Goal: Information Seeking & Learning: Learn about a topic

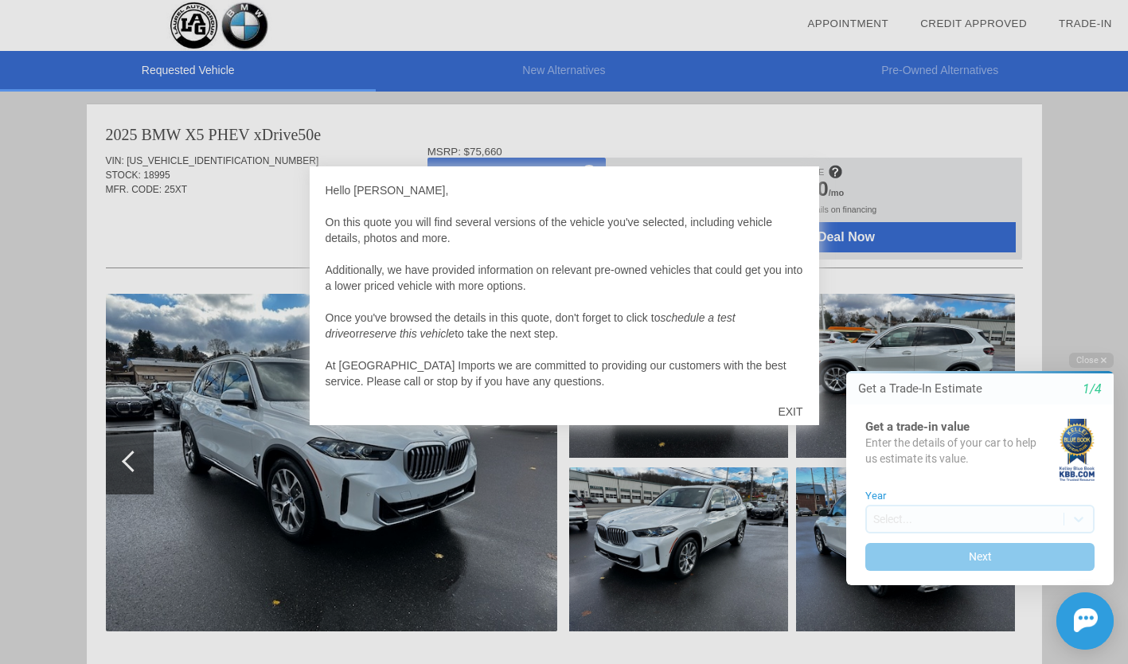
click at [794, 408] on div "EXIT" at bounding box center [790, 412] width 57 height 48
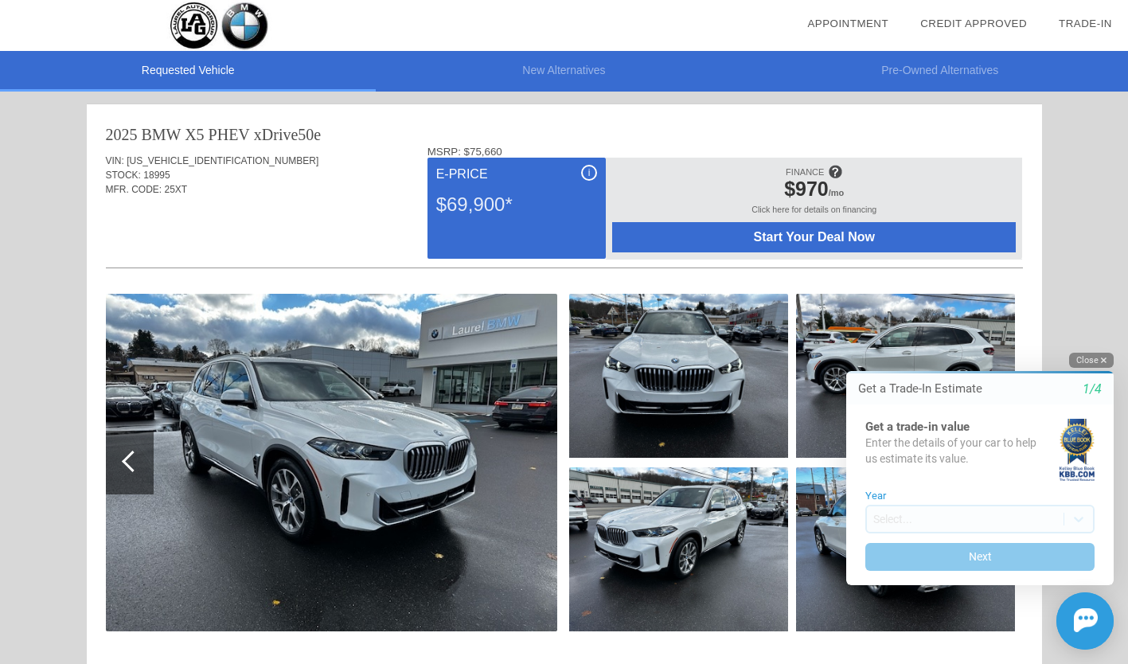
click at [1079, 355] on button "Close" at bounding box center [1091, 360] width 45 height 15
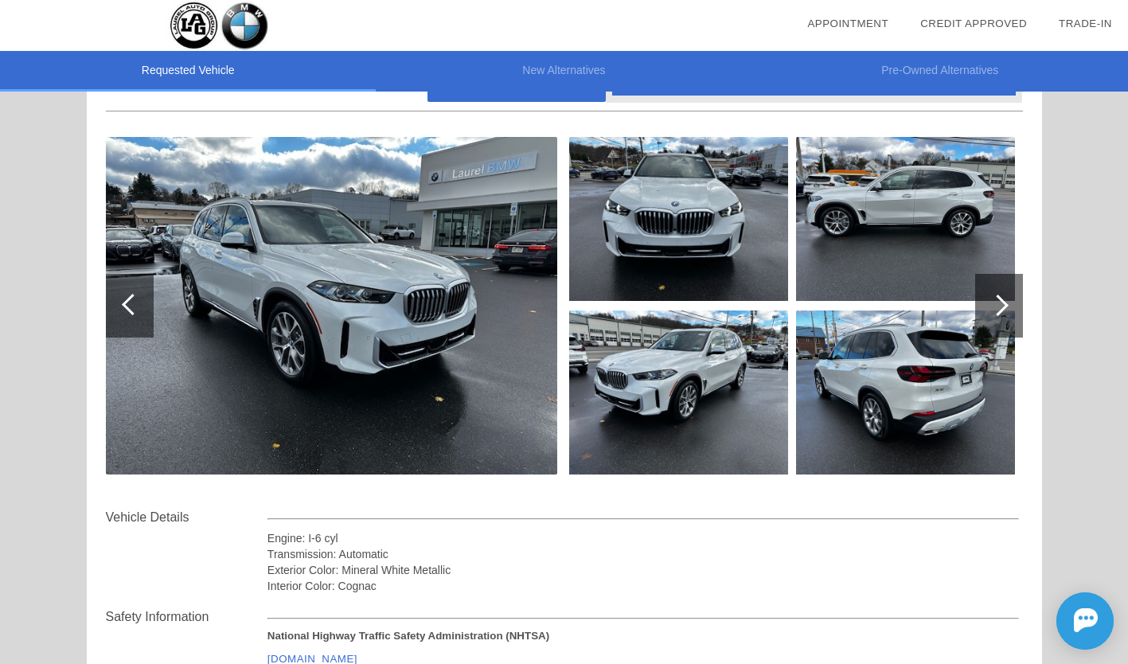
scroll to position [156, 0]
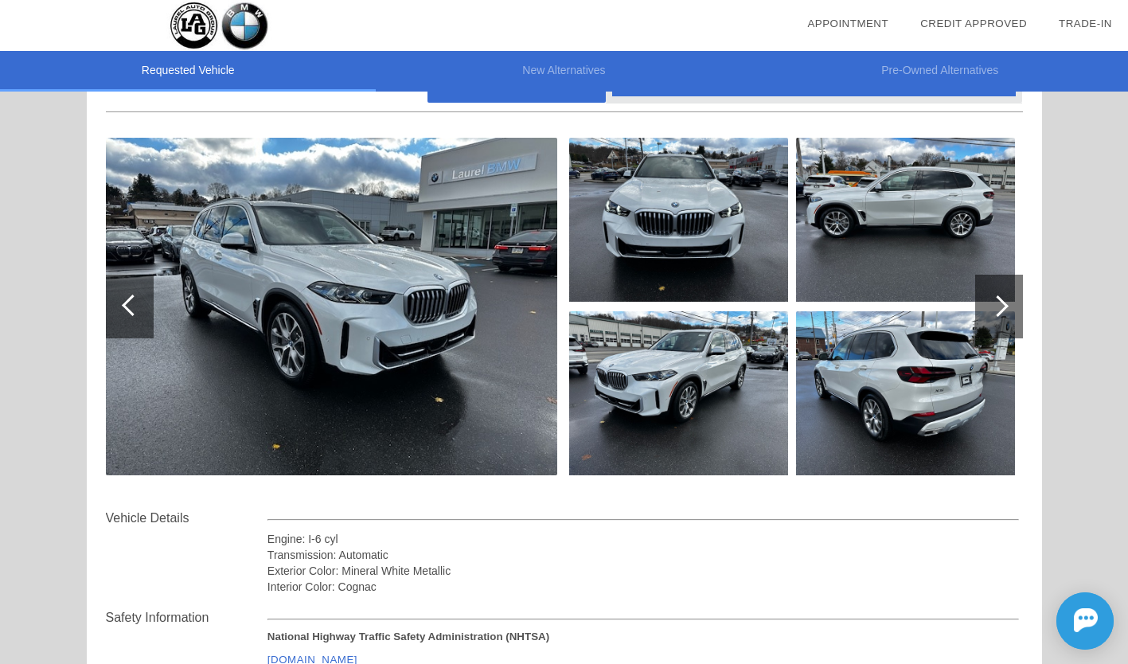
click at [434, 263] on img at bounding box center [331, 307] width 451 height 338
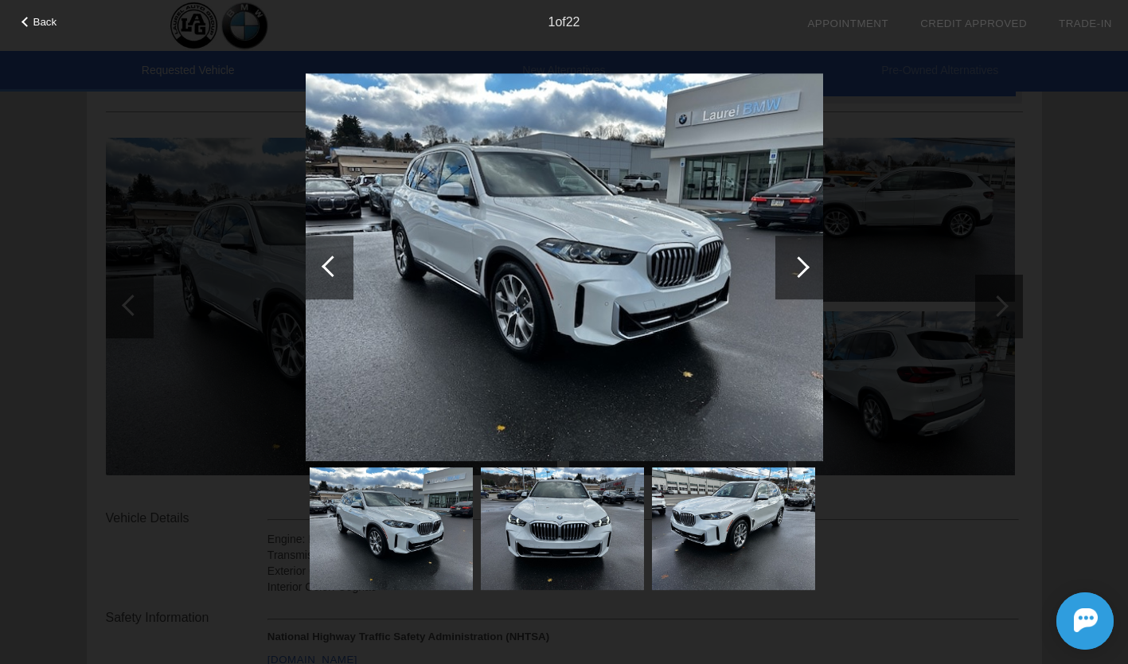
click at [794, 267] on div at bounding box center [798, 266] width 21 height 21
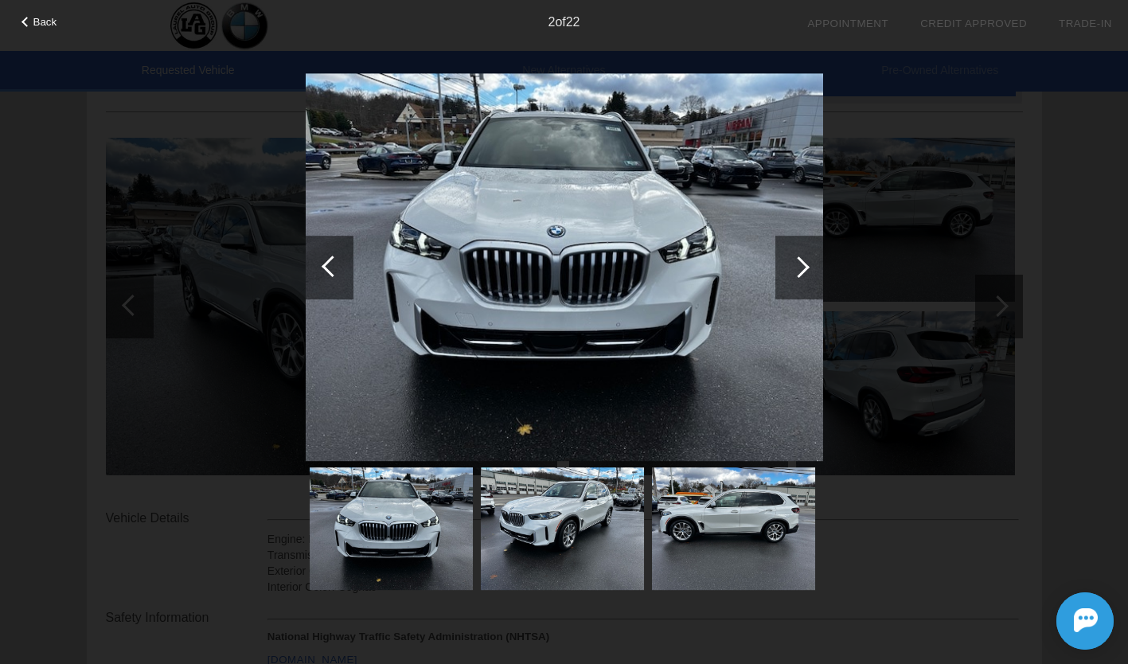
click at [794, 267] on div at bounding box center [798, 266] width 21 height 21
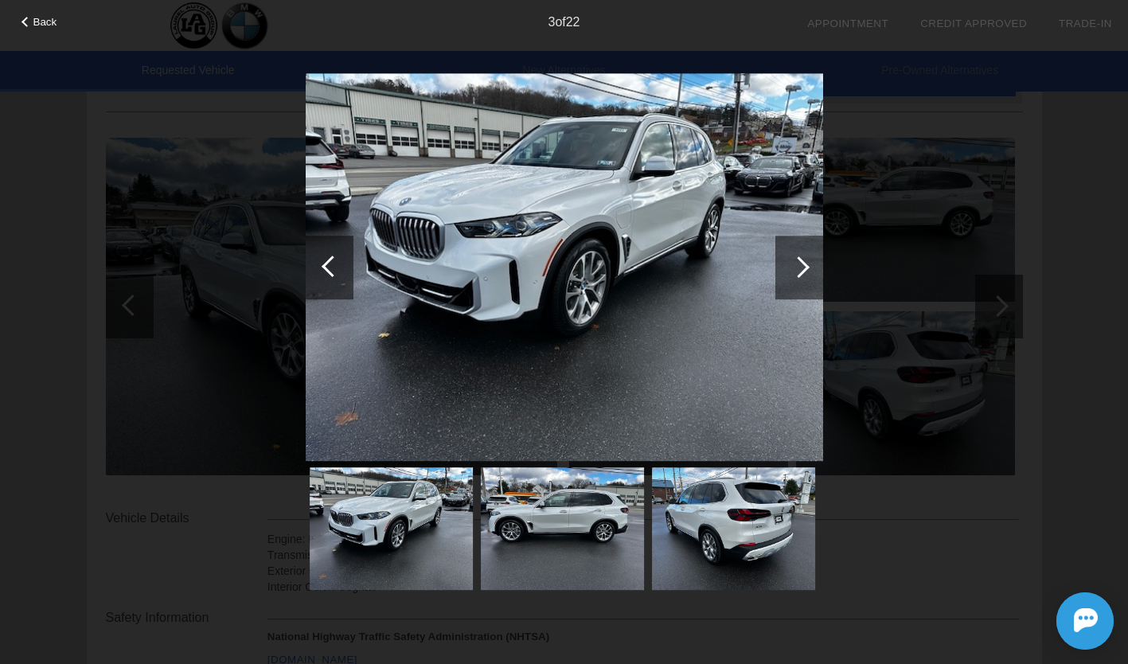
click at [794, 267] on div at bounding box center [798, 266] width 21 height 21
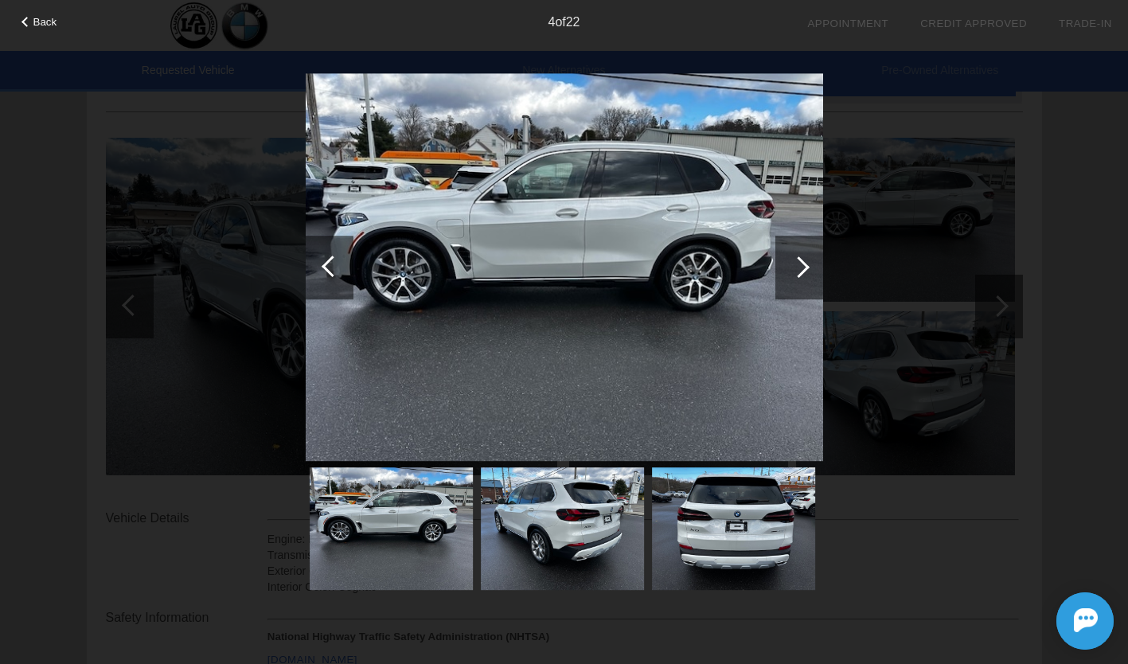
click at [794, 267] on div at bounding box center [798, 266] width 21 height 21
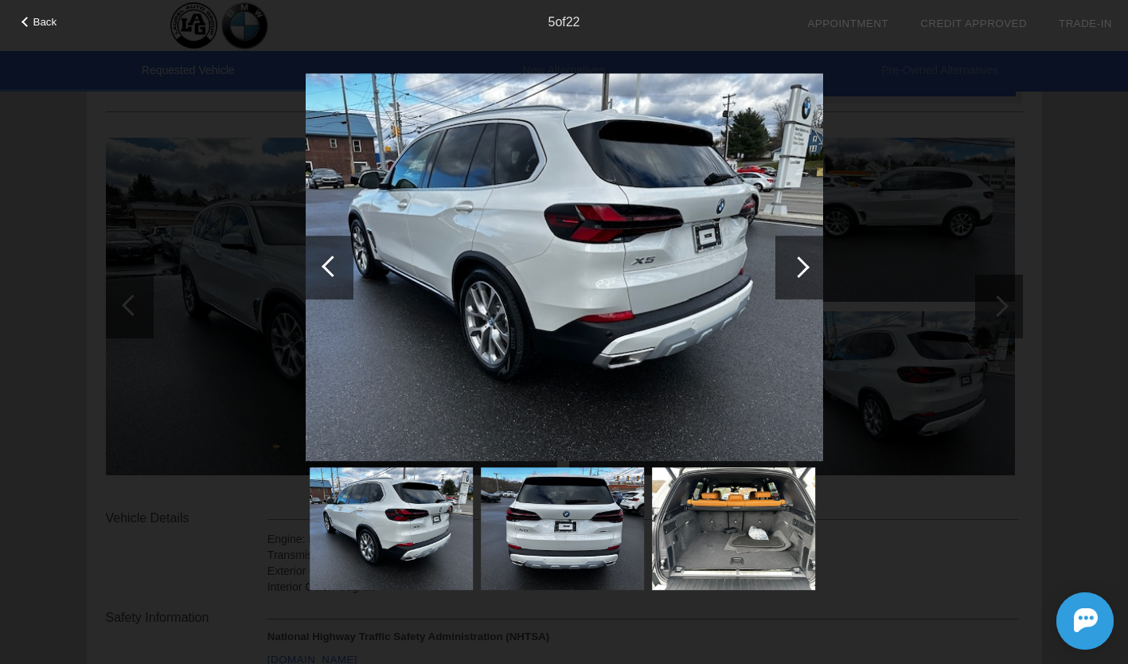
click at [794, 267] on div at bounding box center [798, 266] width 21 height 21
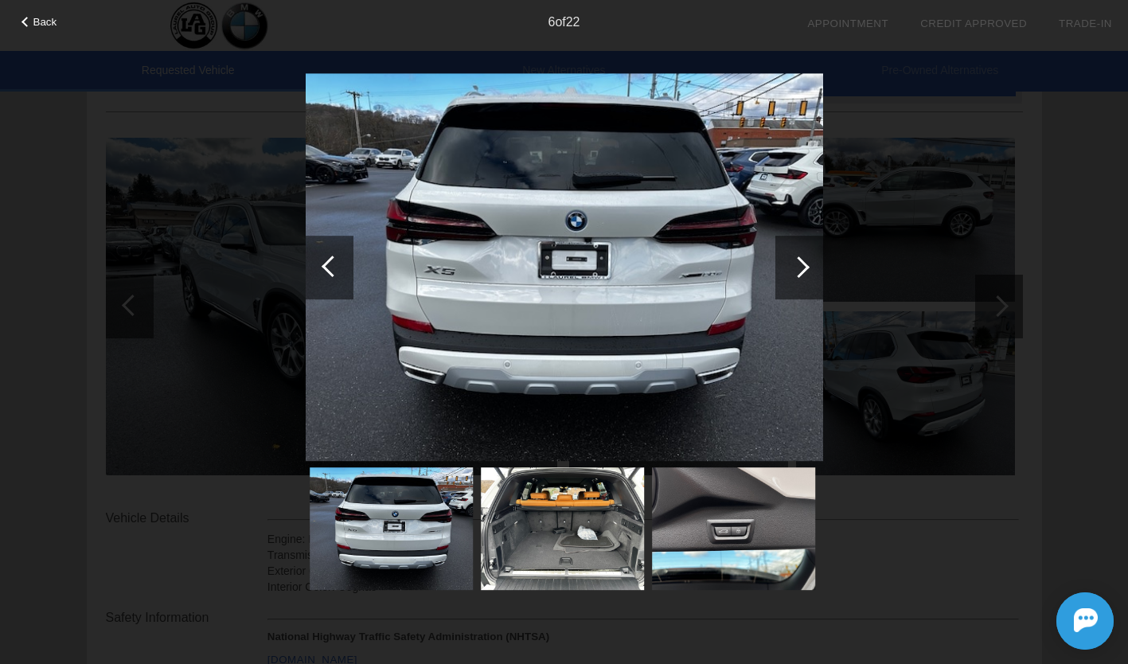
click at [794, 267] on div at bounding box center [798, 266] width 21 height 21
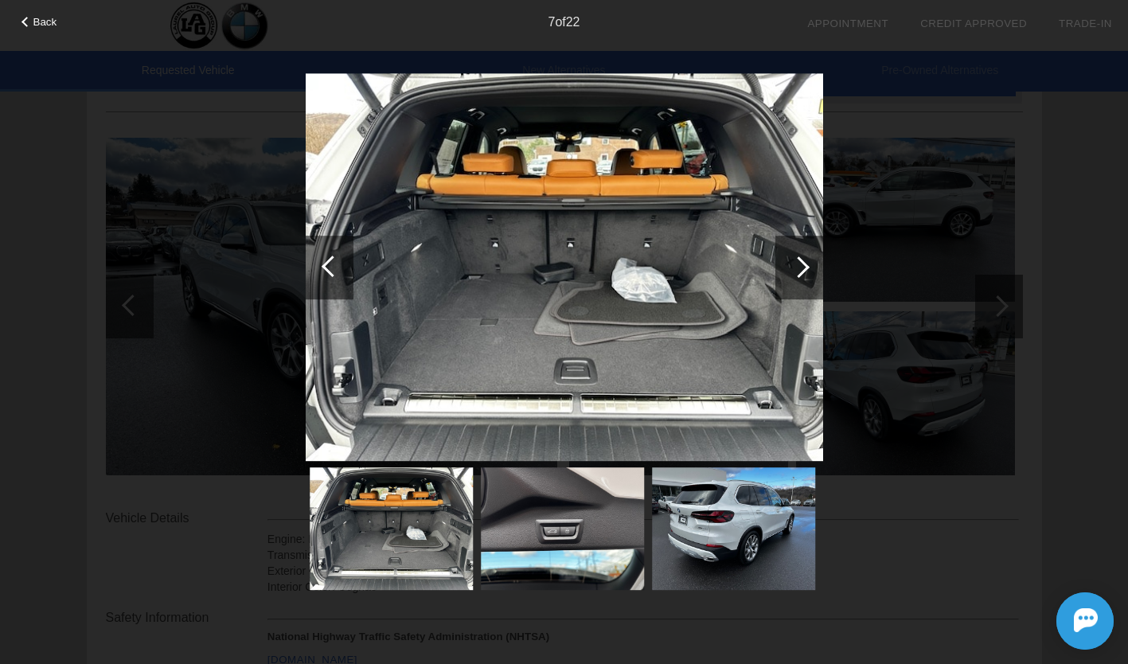
click at [794, 267] on div at bounding box center [798, 266] width 21 height 21
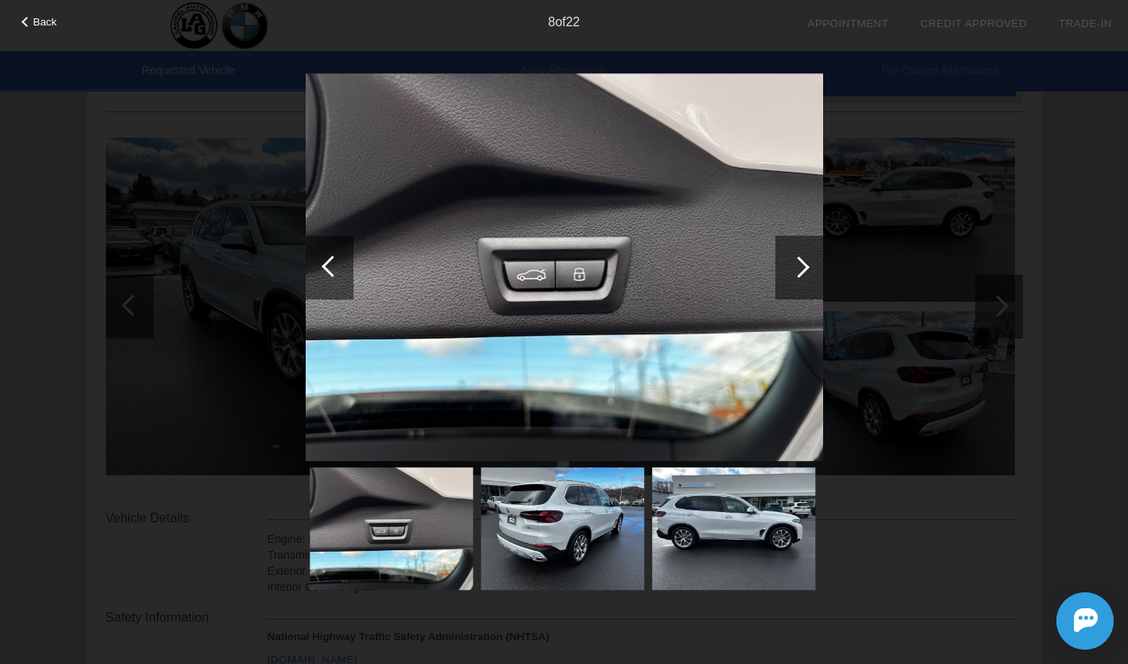
click at [794, 267] on div at bounding box center [798, 266] width 21 height 21
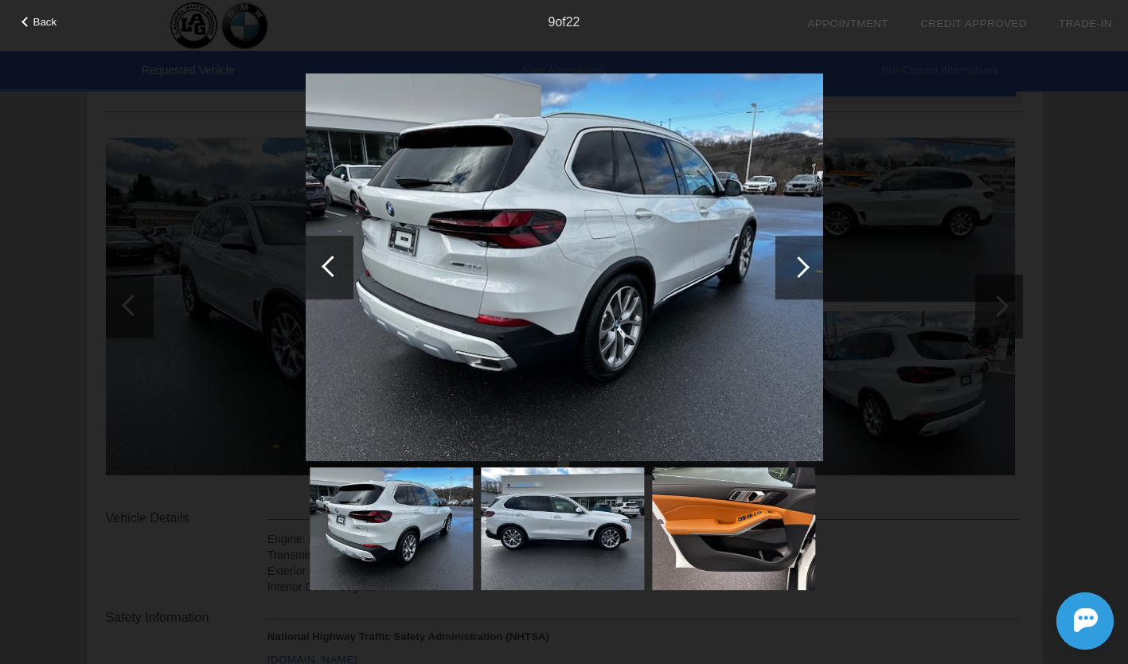
click at [794, 267] on div at bounding box center [798, 266] width 21 height 21
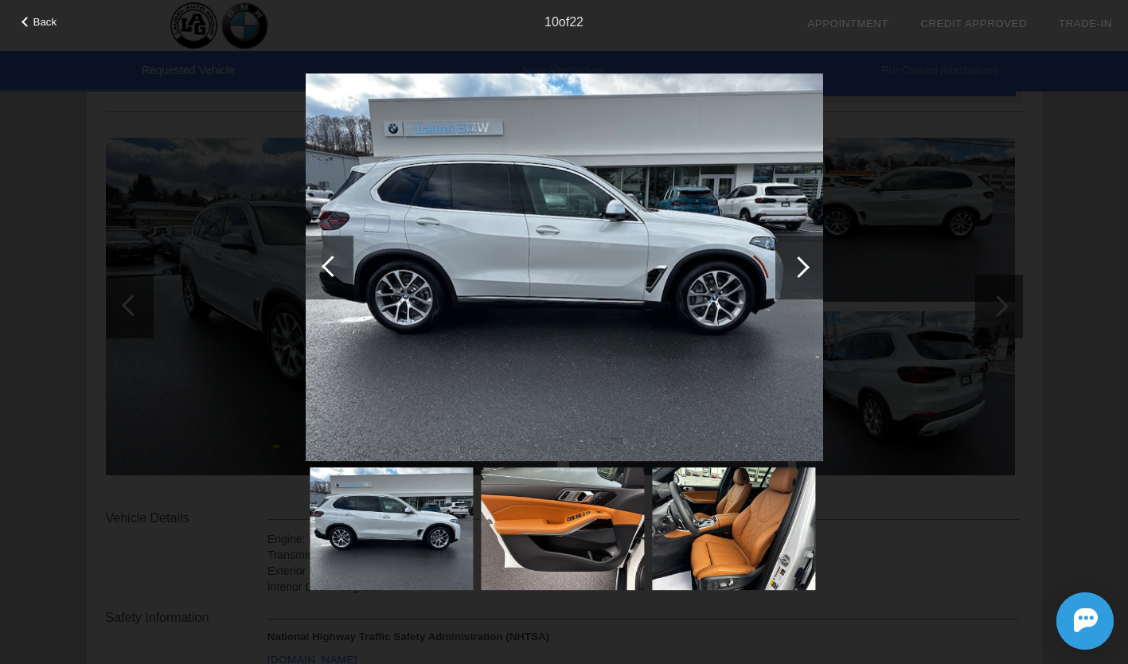
click at [794, 267] on div at bounding box center [798, 266] width 21 height 21
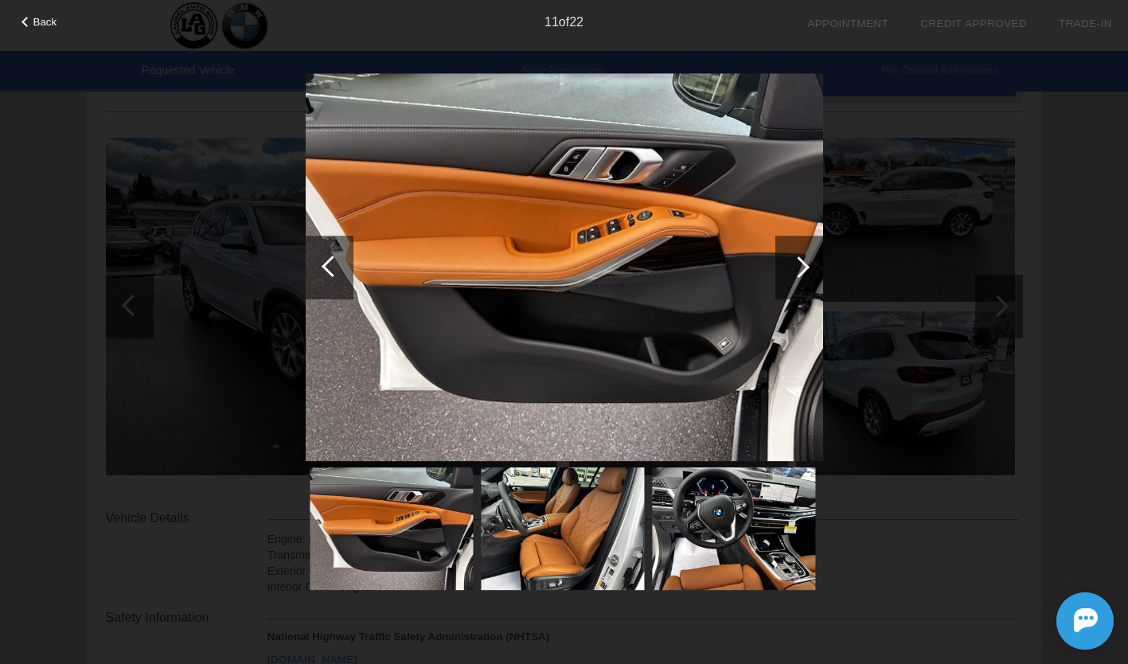
click at [314, 265] on div at bounding box center [330, 268] width 48 height 64
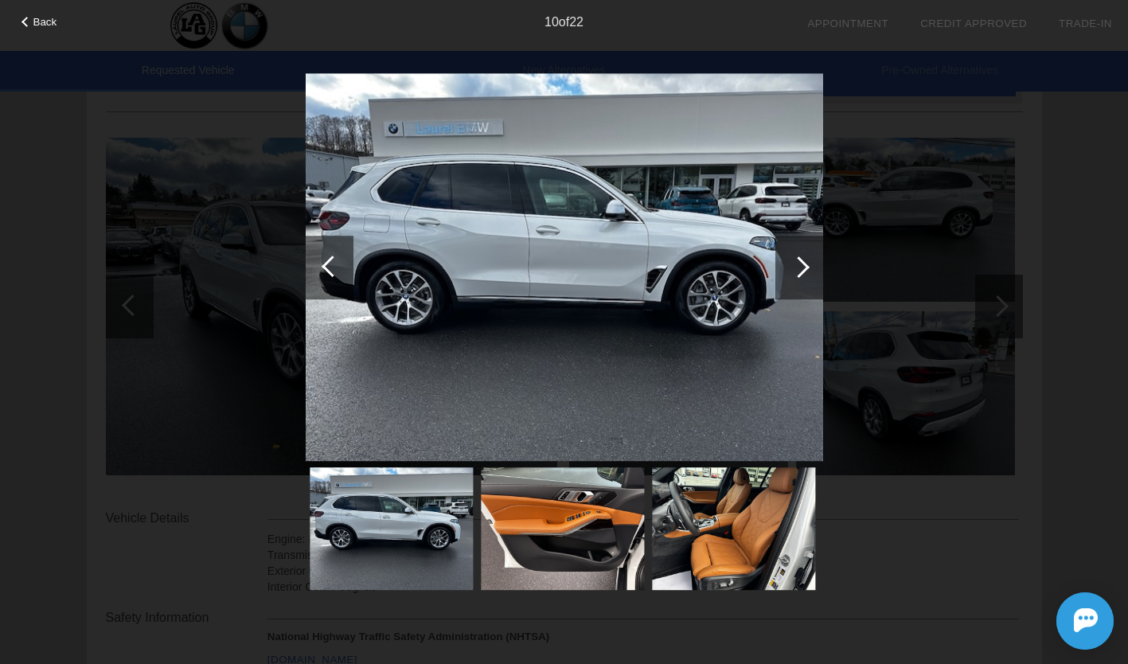
click at [797, 264] on div at bounding box center [798, 266] width 21 height 21
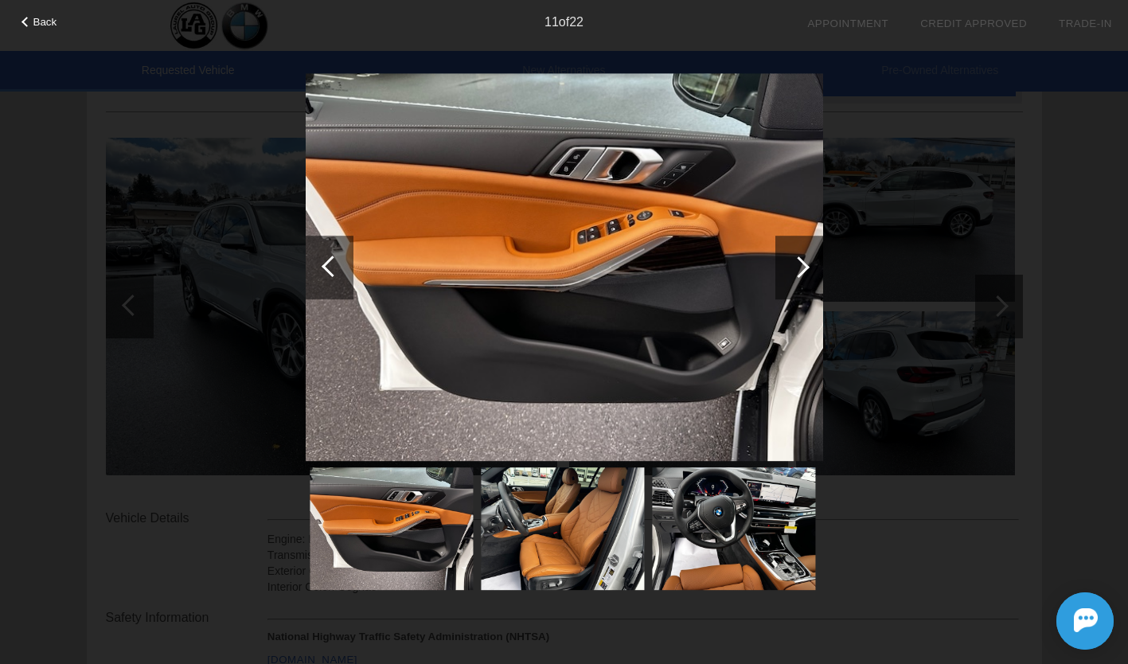
click at [797, 264] on div at bounding box center [798, 266] width 21 height 21
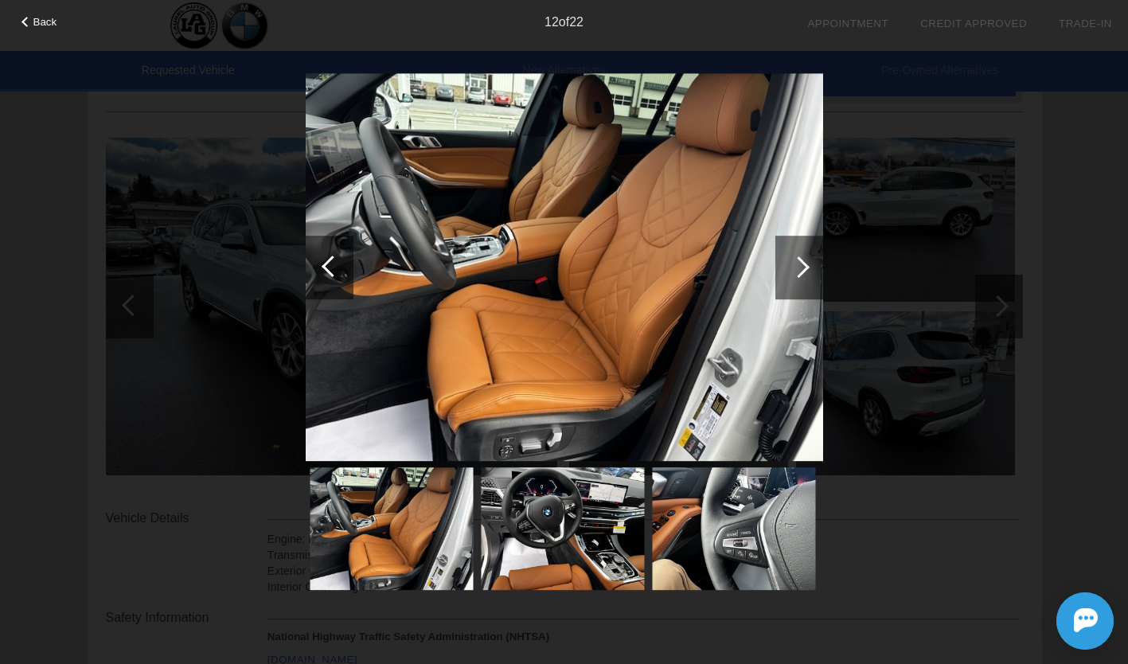
click at [797, 264] on div at bounding box center [798, 266] width 21 height 21
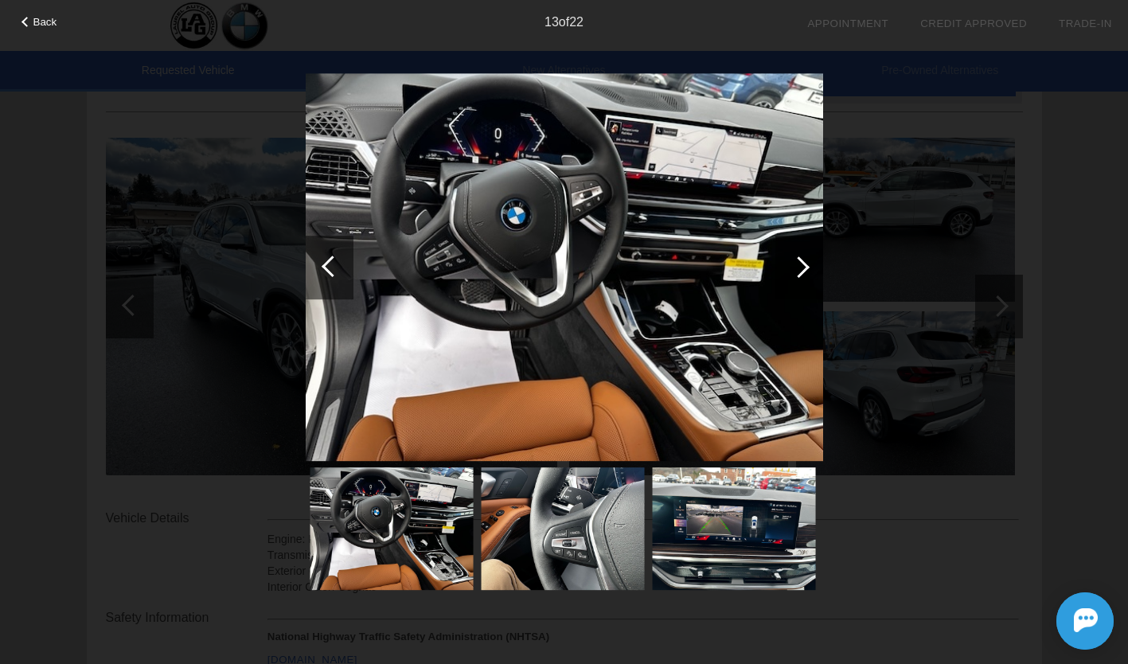
click at [797, 264] on div at bounding box center [798, 266] width 21 height 21
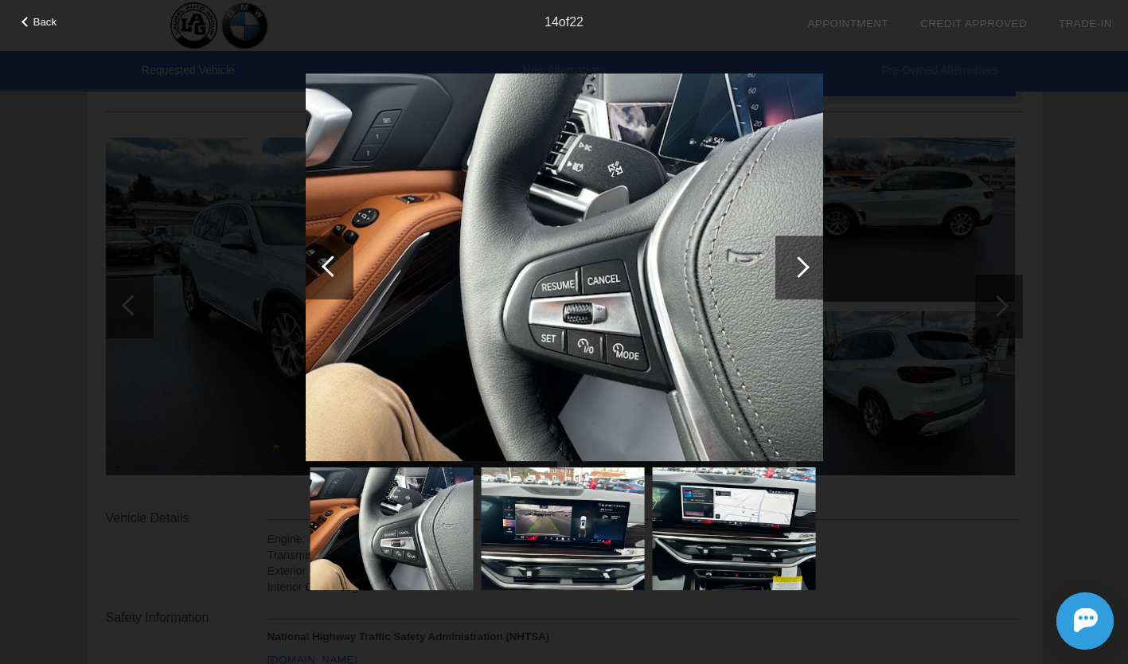
click at [796, 265] on div at bounding box center [798, 266] width 21 height 21
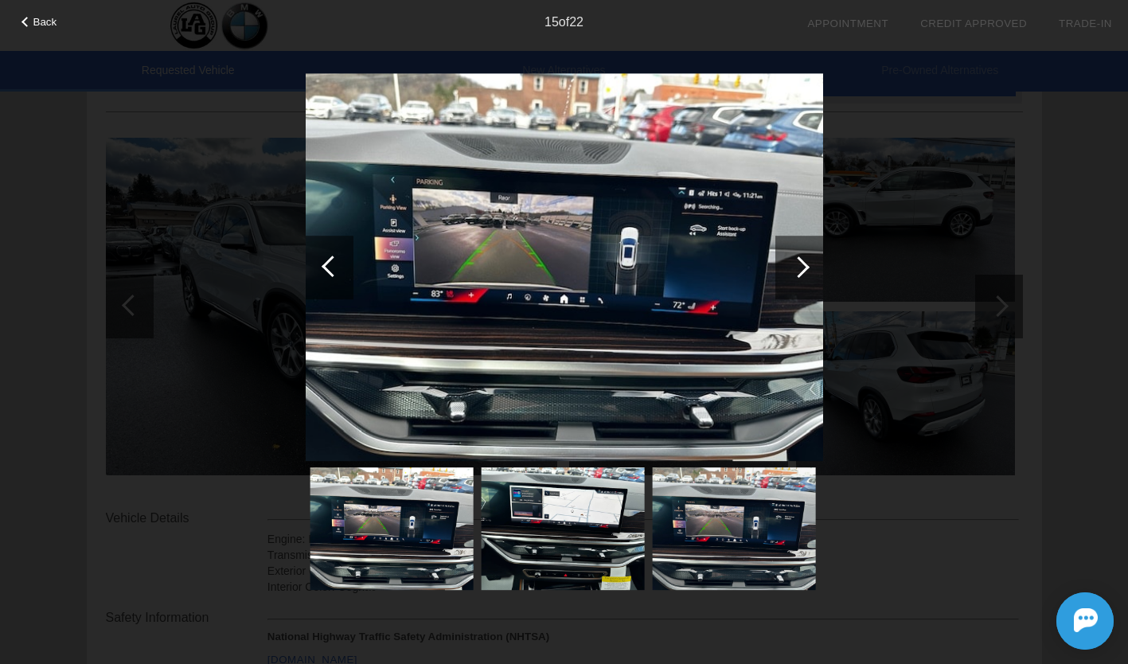
click at [796, 265] on div at bounding box center [798, 266] width 21 height 21
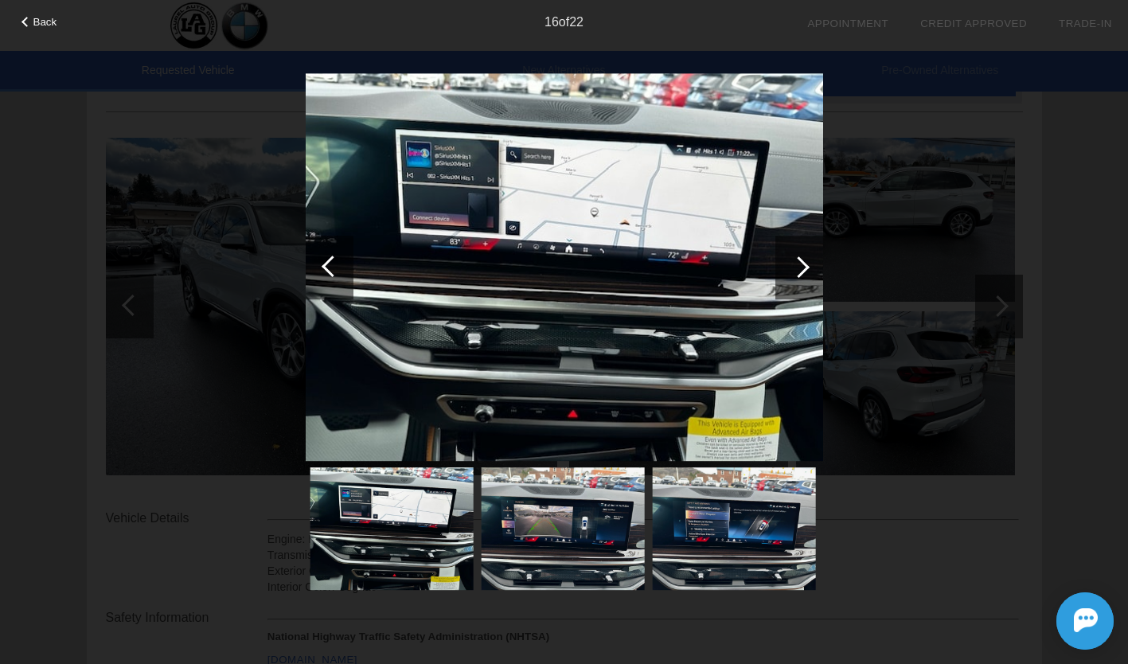
click at [796, 265] on div at bounding box center [798, 266] width 21 height 21
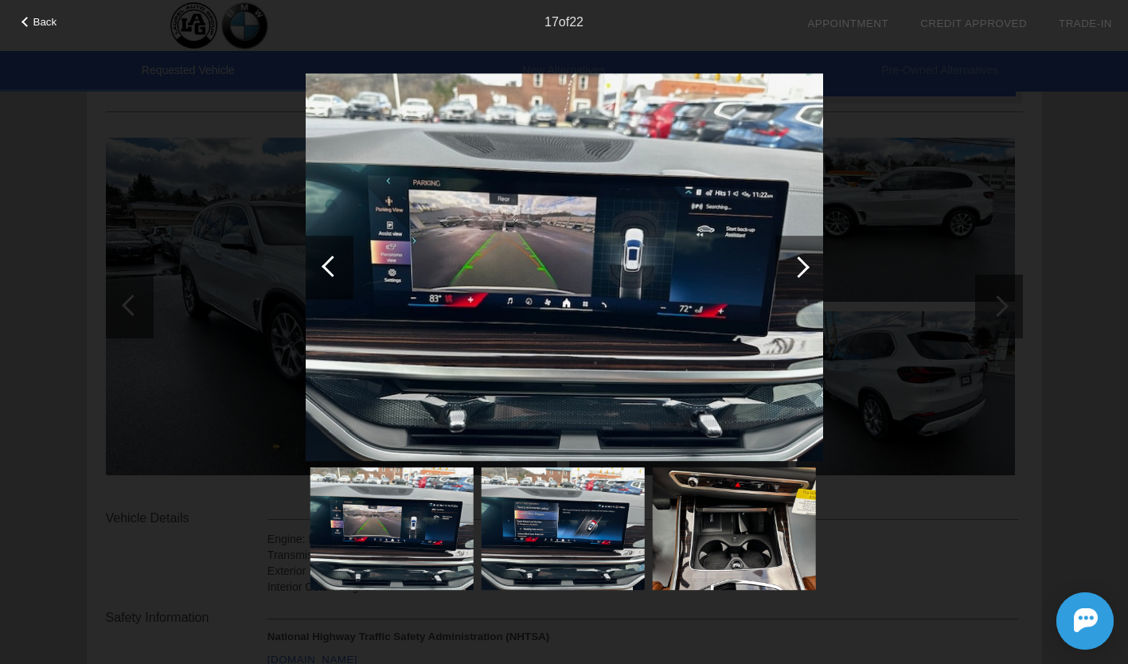
click at [796, 265] on div at bounding box center [798, 266] width 21 height 21
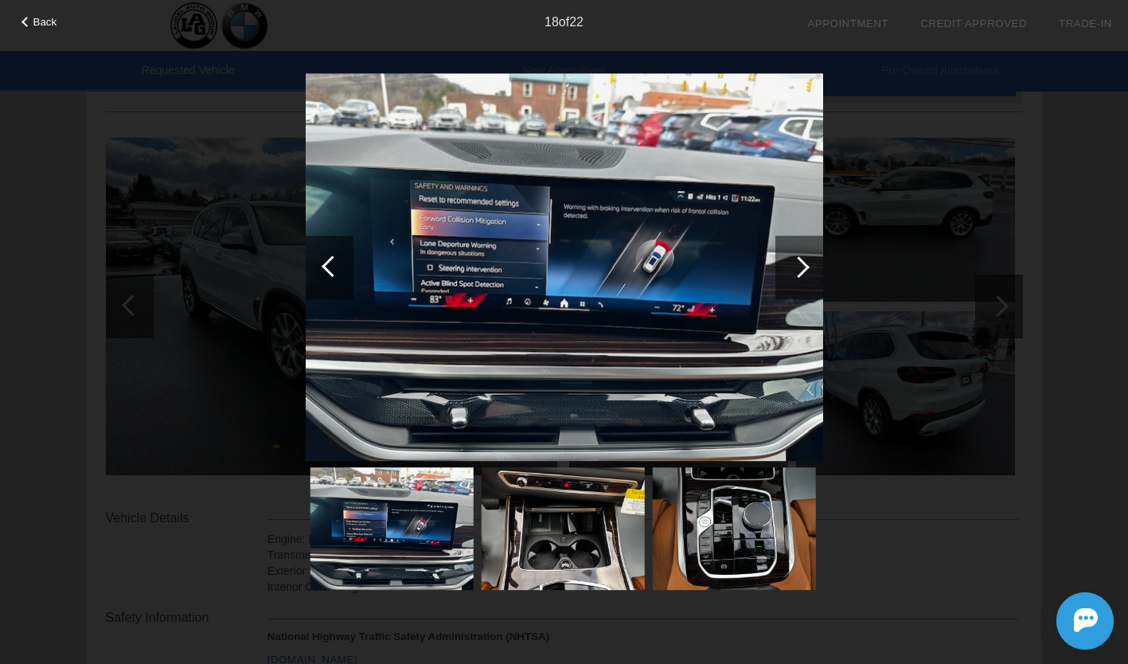
click at [796, 265] on div at bounding box center [798, 266] width 21 height 21
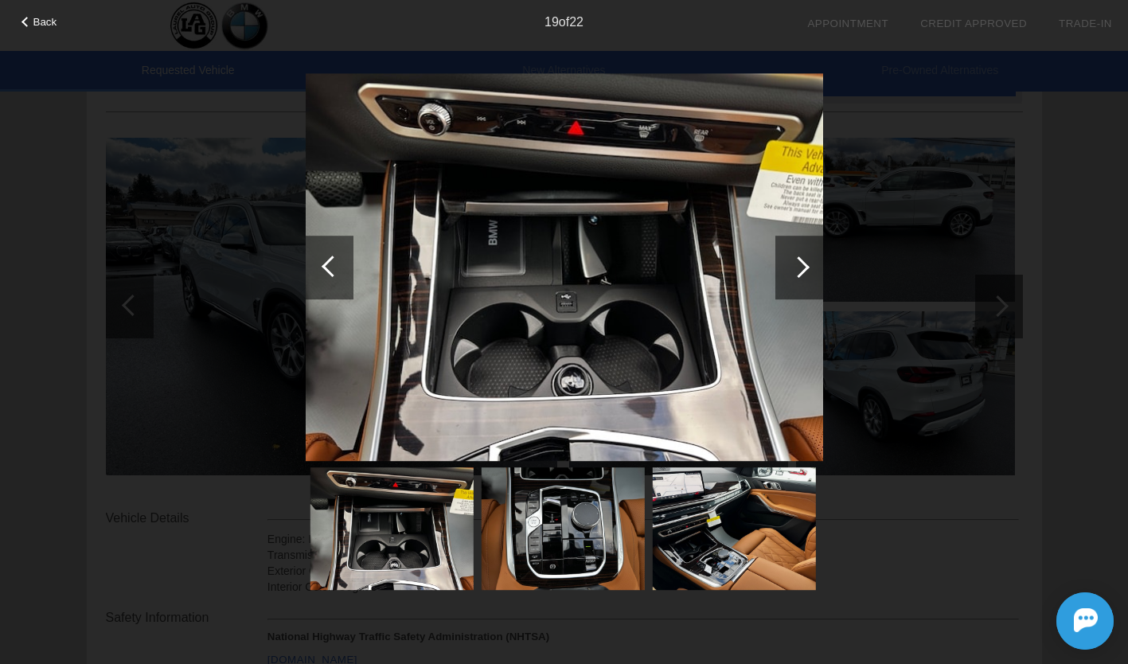
click at [796, 265] on div at bounding box center [798, 266] width 21 height 21
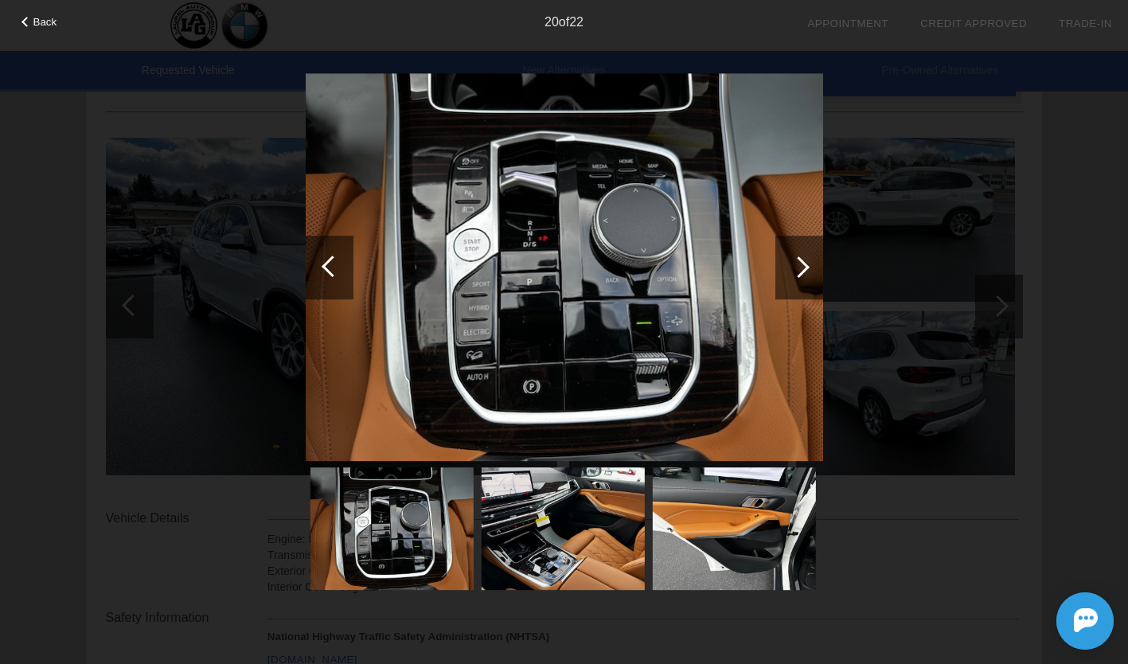
click at [796, 265] on div at bounding box center [798, 266] width 21 height 21
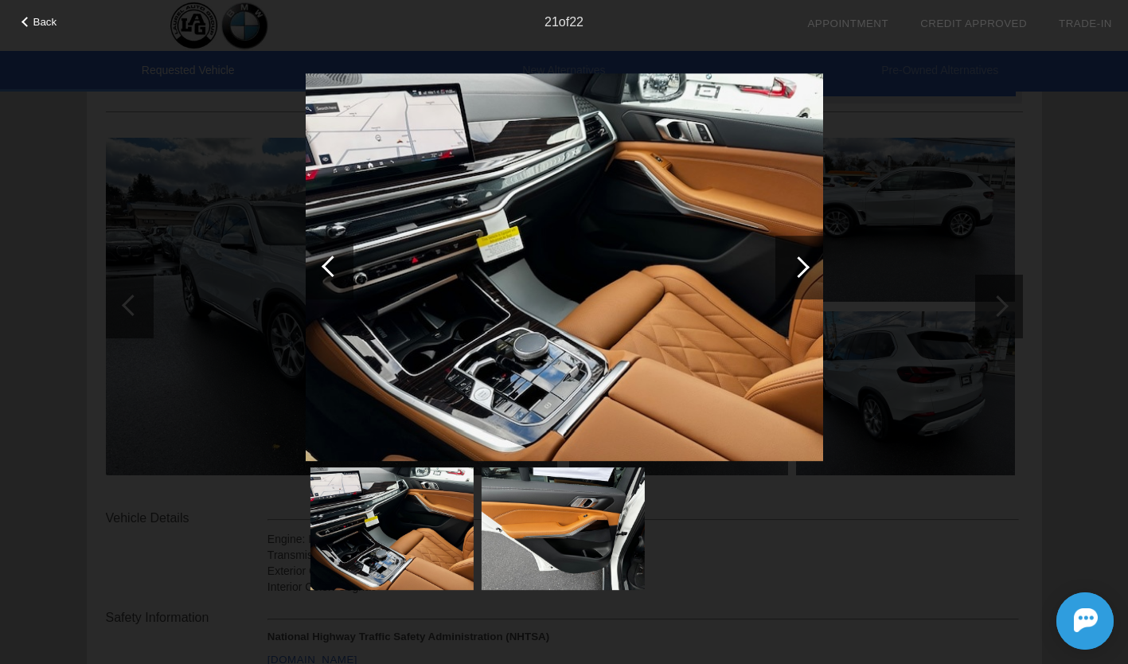
click at [796, 265] on div at bounding box center [798, 266] width 21 height 21
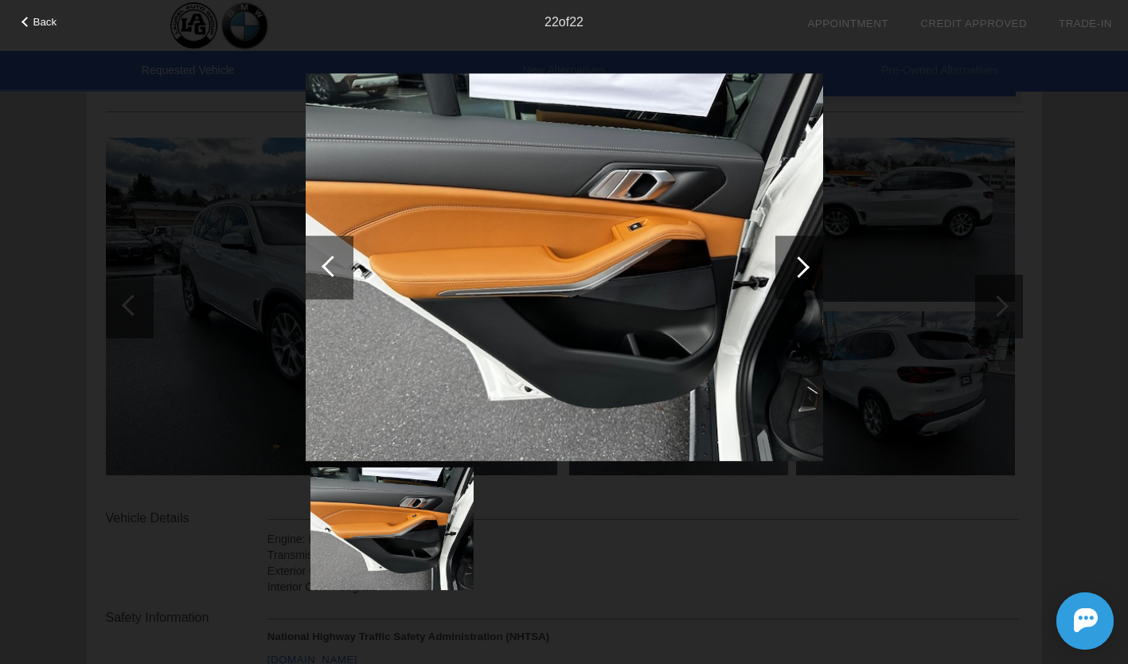
click at [796, 265] on div at bounding box center [798, 266] width 21 height 21
click at [41, 18] on span "Back" at bounding box center [45, 22] width 24 height 12
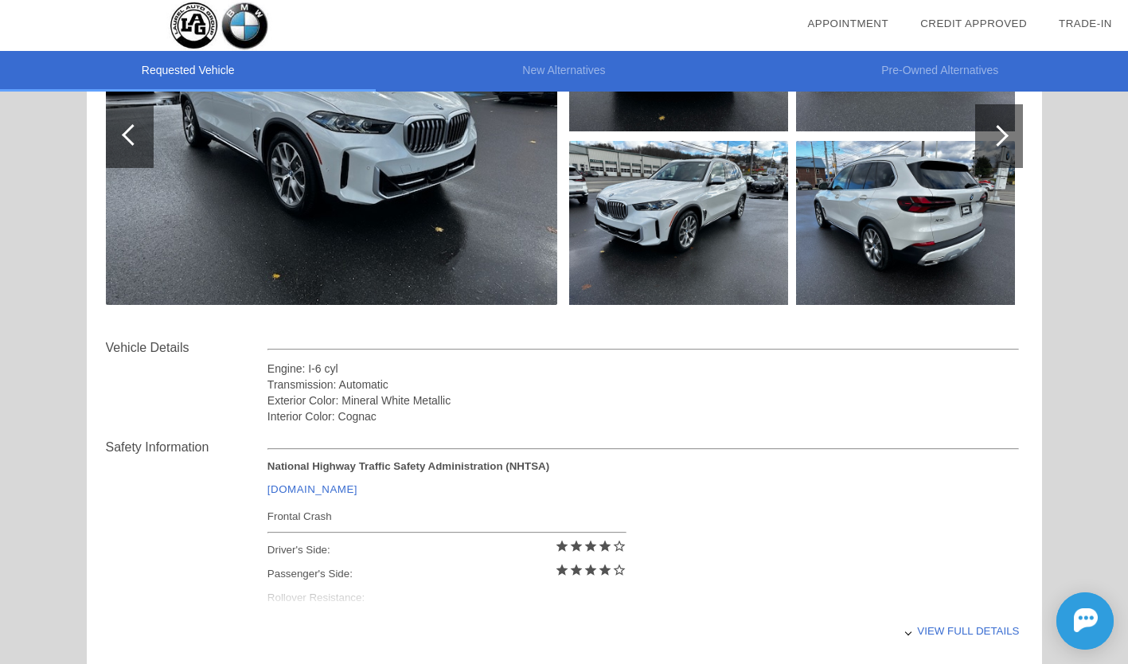
scroll to position [0, 0]
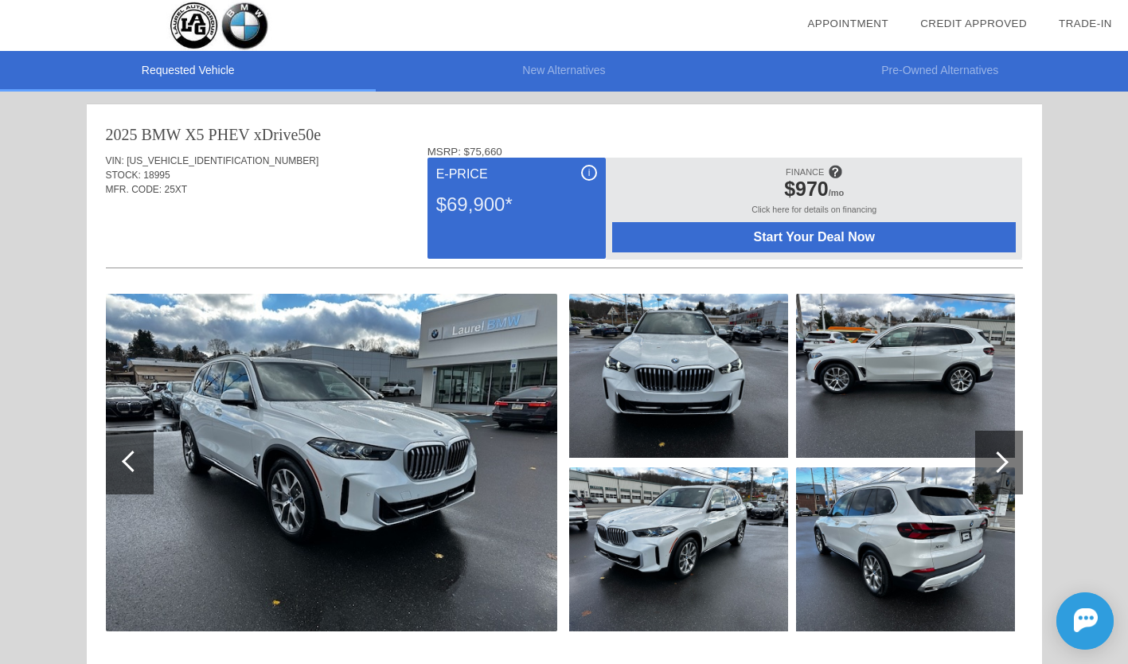
click at [684, 540] on img at bounding box center [678, 549] width 219 height 164
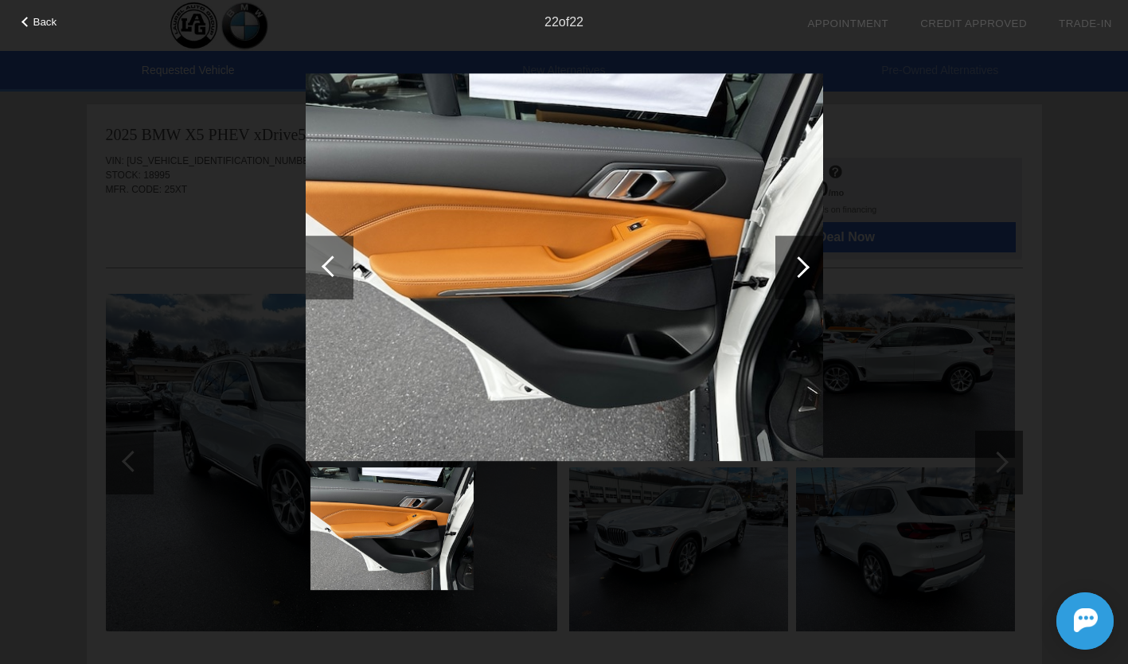
click at [803, 271] on div at bounding box center [798, 266] width 21 height 21
click at [314, 267] on div at bounding box center [330, 268] width 48 height 64
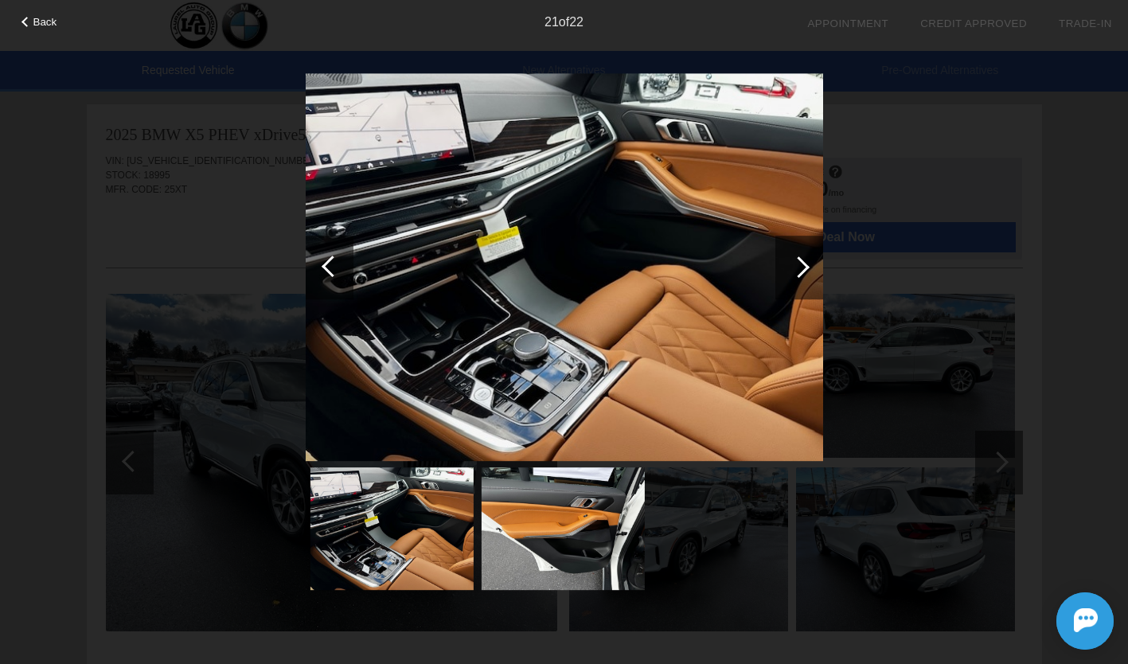
click at [314, 267] on div at bounding box center [330, 268] width 48 height 64
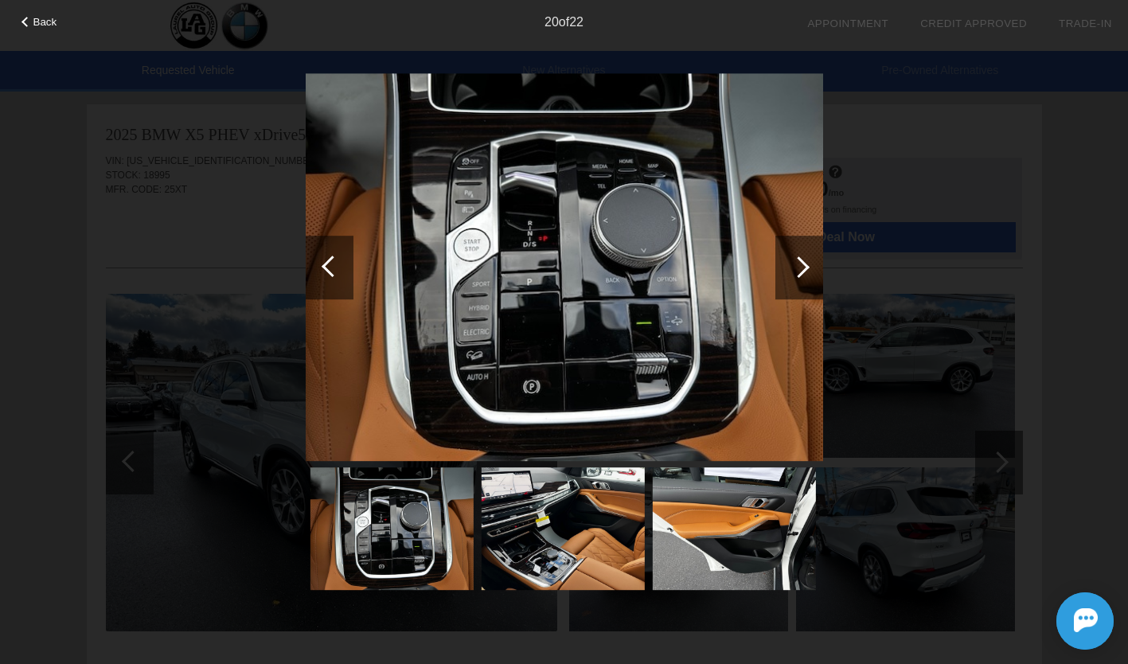
click at [314, 267] on div at bounding box center [330, 268] width 48 height 64
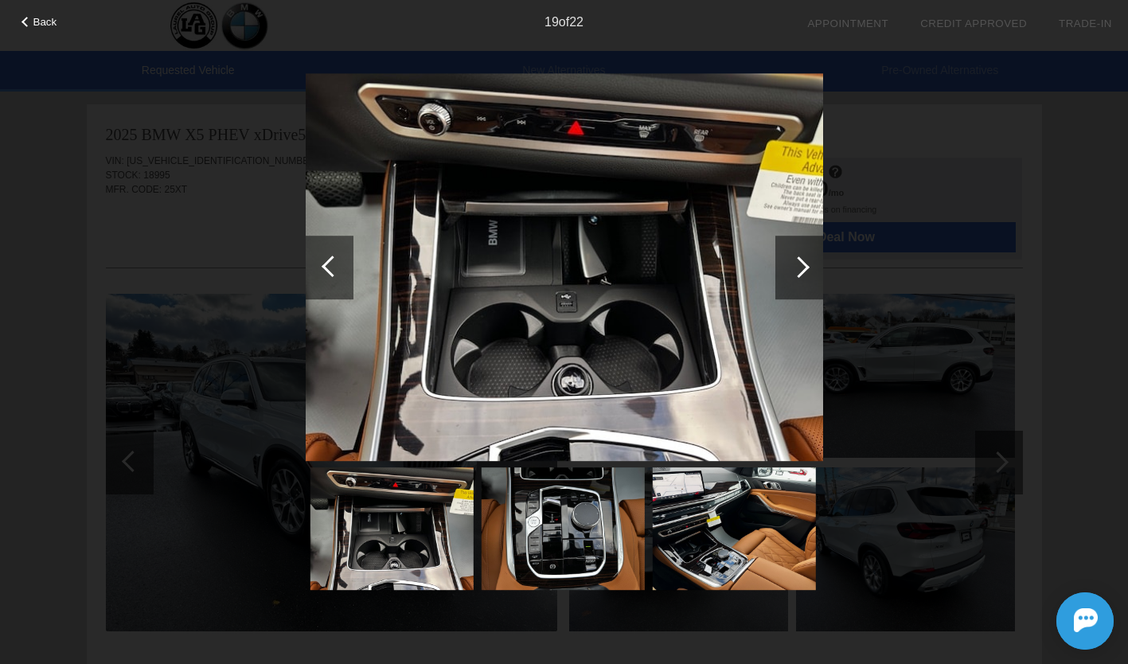
click at [314, 267] on div at bounding box center [330, 268] width 48 height 64
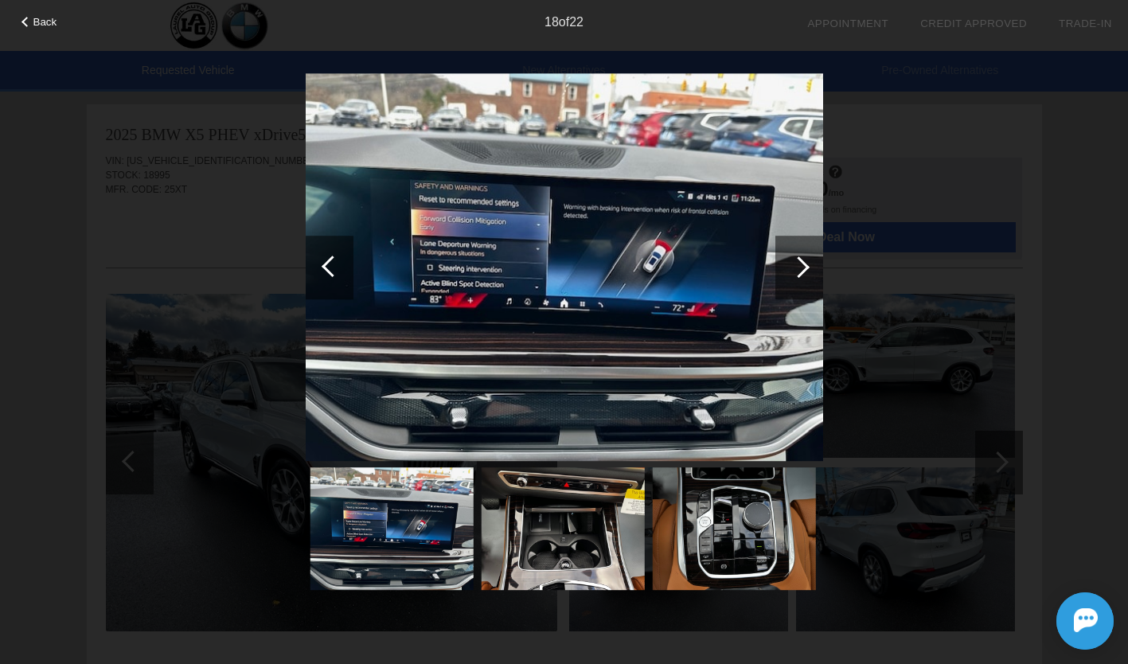
click at [314, 267] on div at bounding box center [330, 268] width 48 height 64
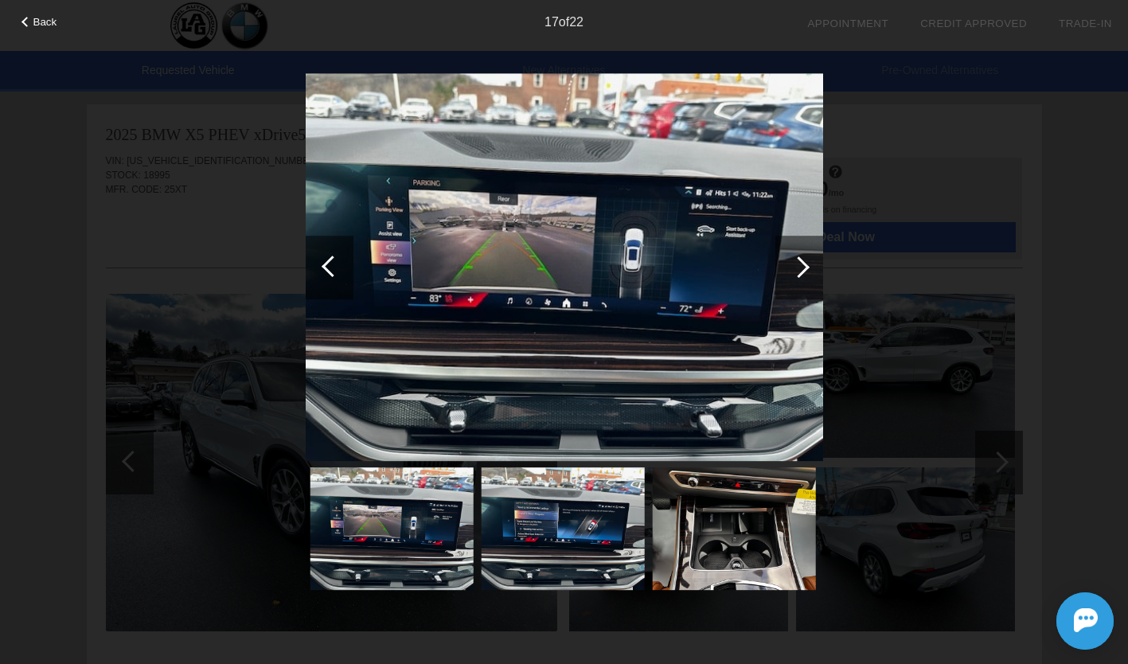
click at [314, 267] on div at bounding box center [330, 268] width 48 height 64
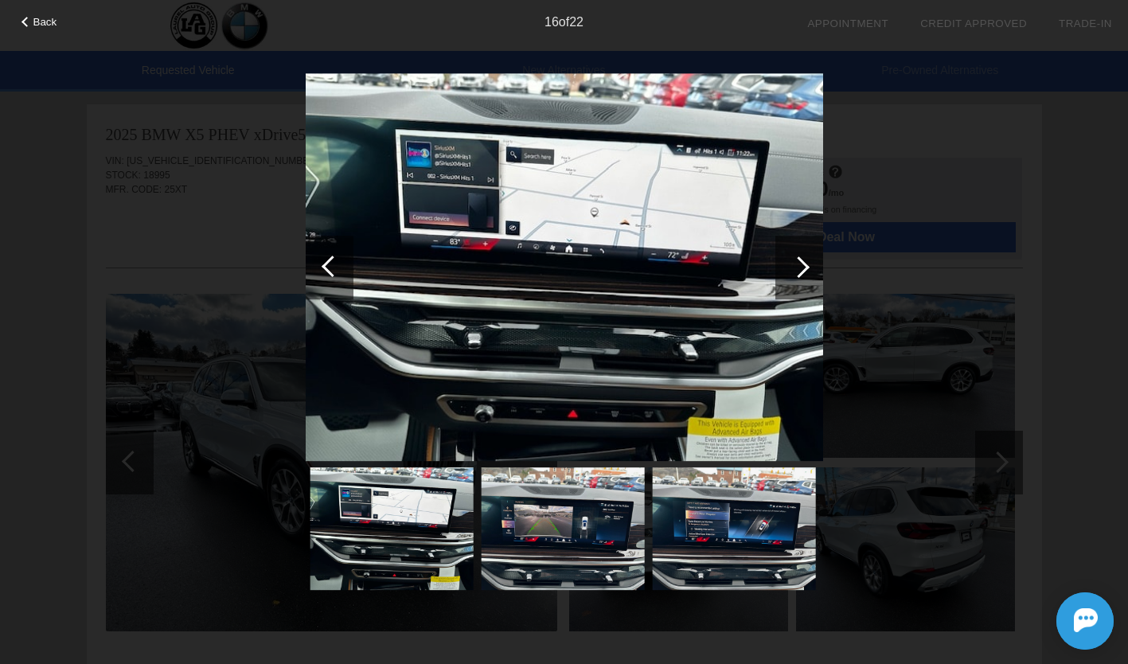
click at [314, 267] on div at bounding box center [330, 268] width 48 height 64
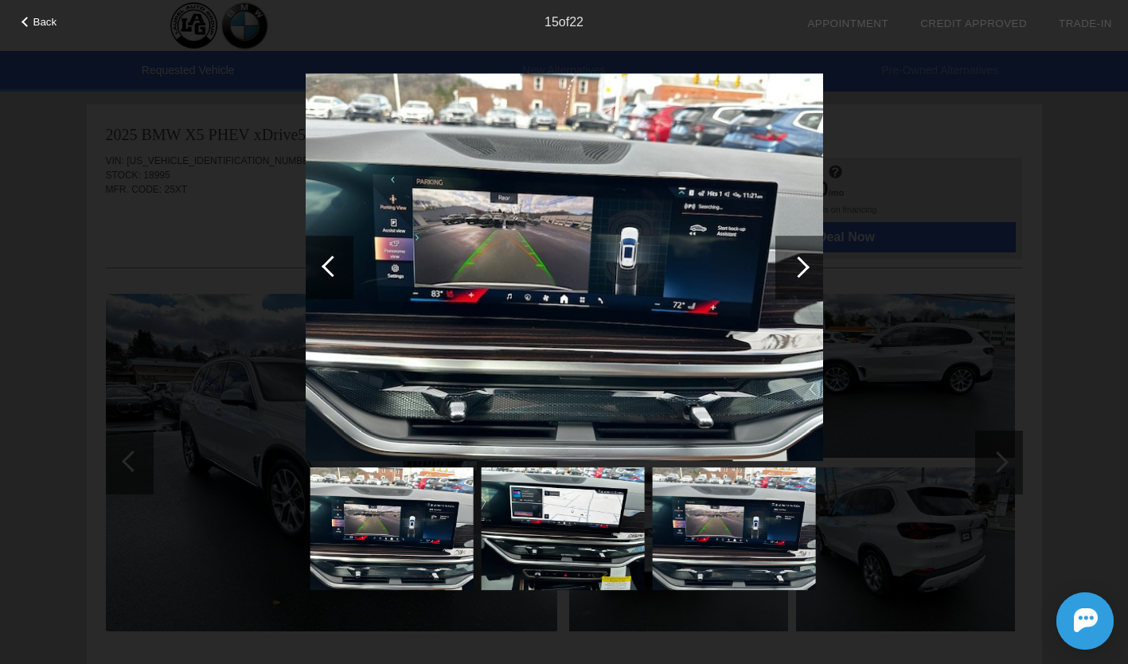
click at [314, 267] on div at bounding box center [330, 268] width 48 height 64
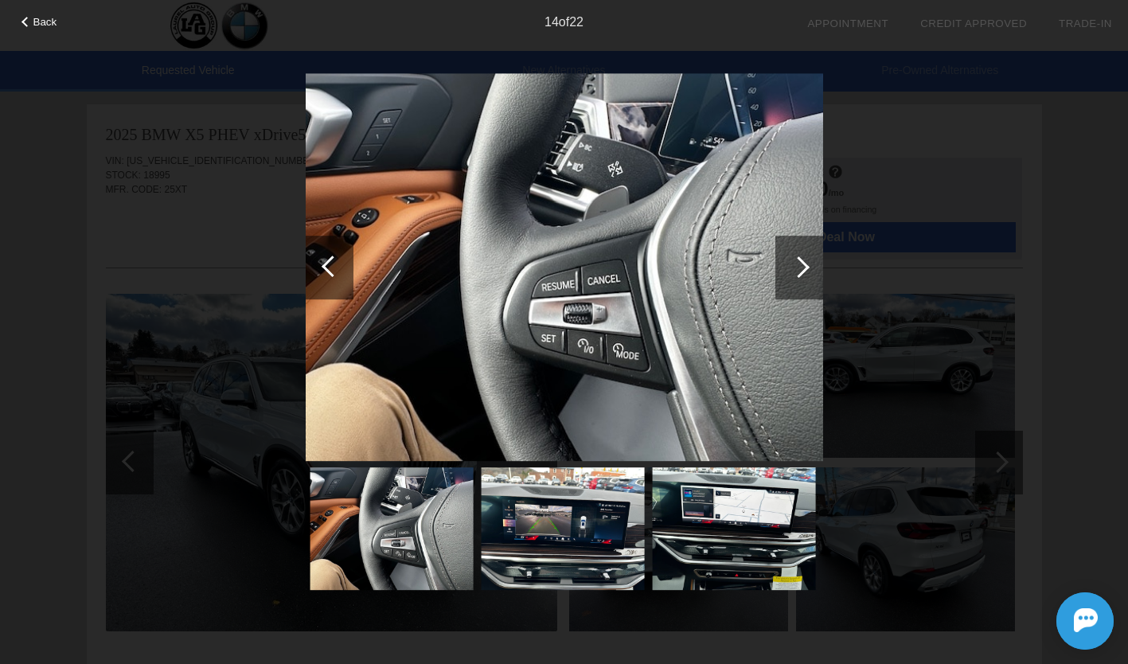
click at [314, 267] on div at bounding box center [330, 268] width 48 height 64
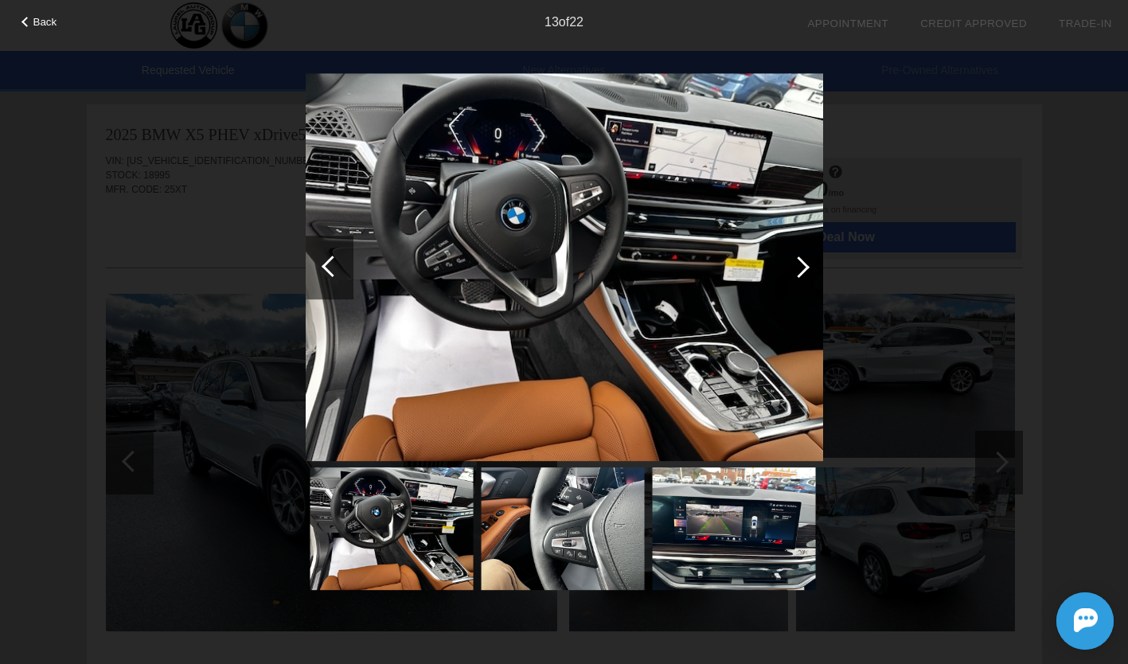
click at [314, 267] on div at bounding box center [330, 268] width 48 height 64
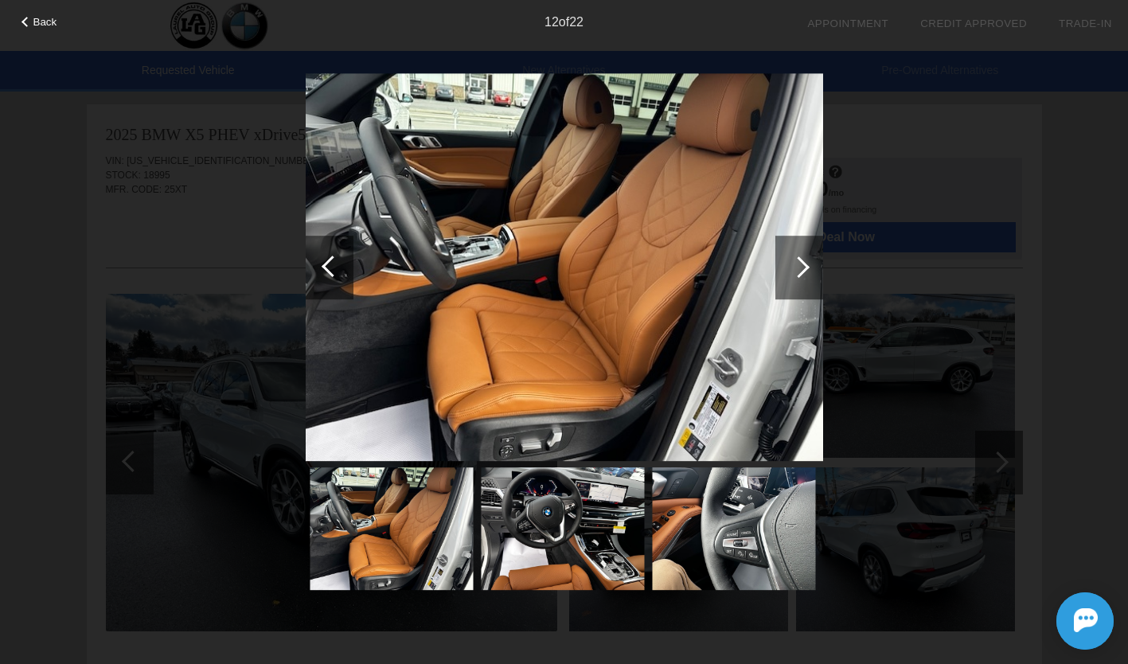
click at [314, 267] on div at bounding box center [330, 268] width 48 height 64
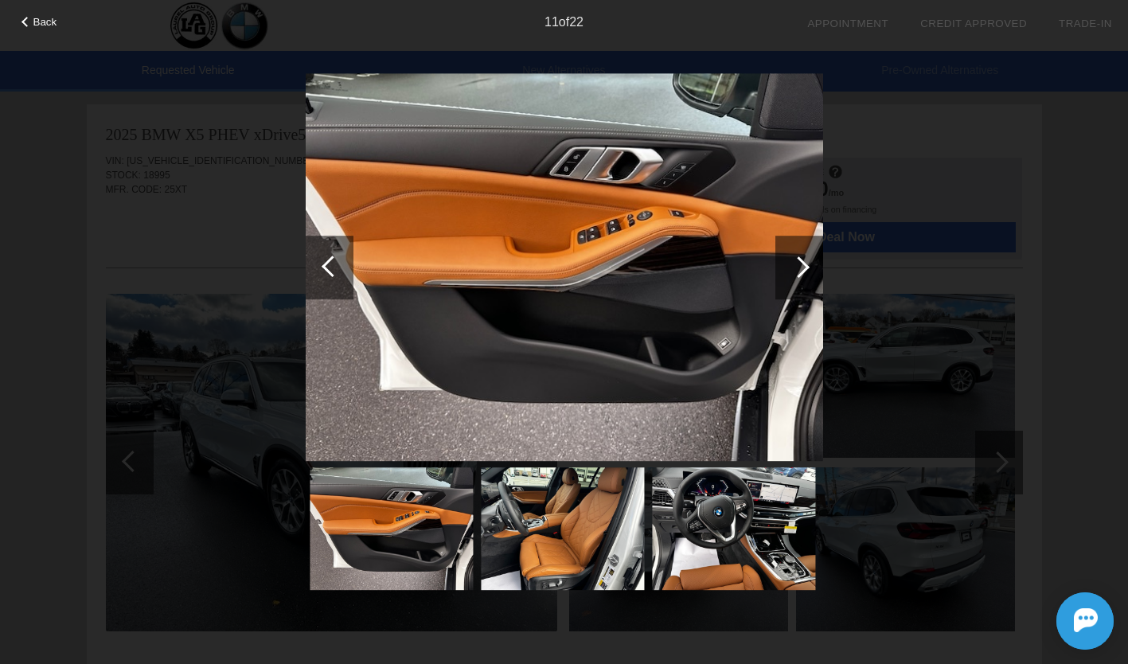
click at [314, 267] on div at bounding box center [330, 268] width 48 height 64
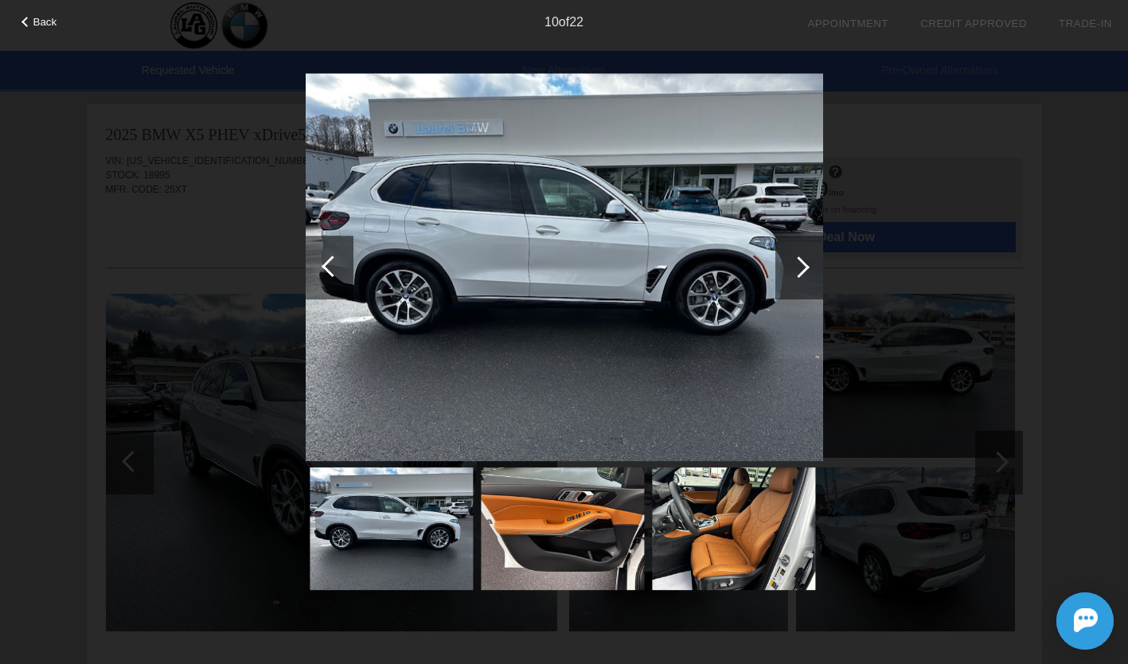
click at [314, 267] on div at bounding box center [330, 268] width 48 height 64
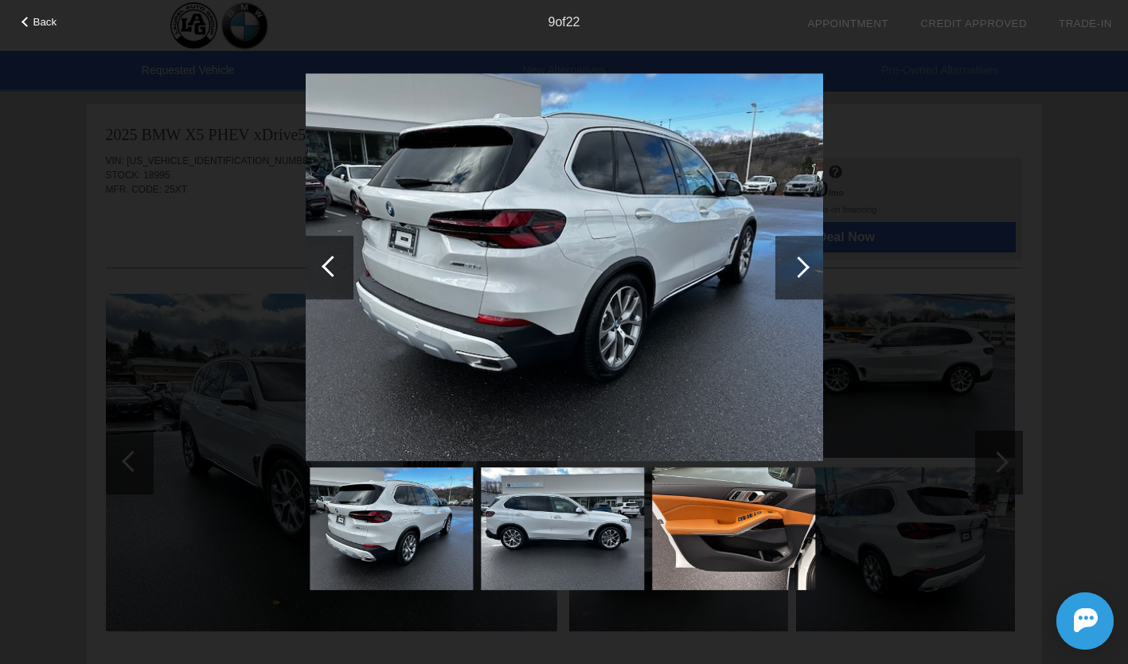
click at [796, 256] on div at bounding box center [799, 268] width 48 height 64
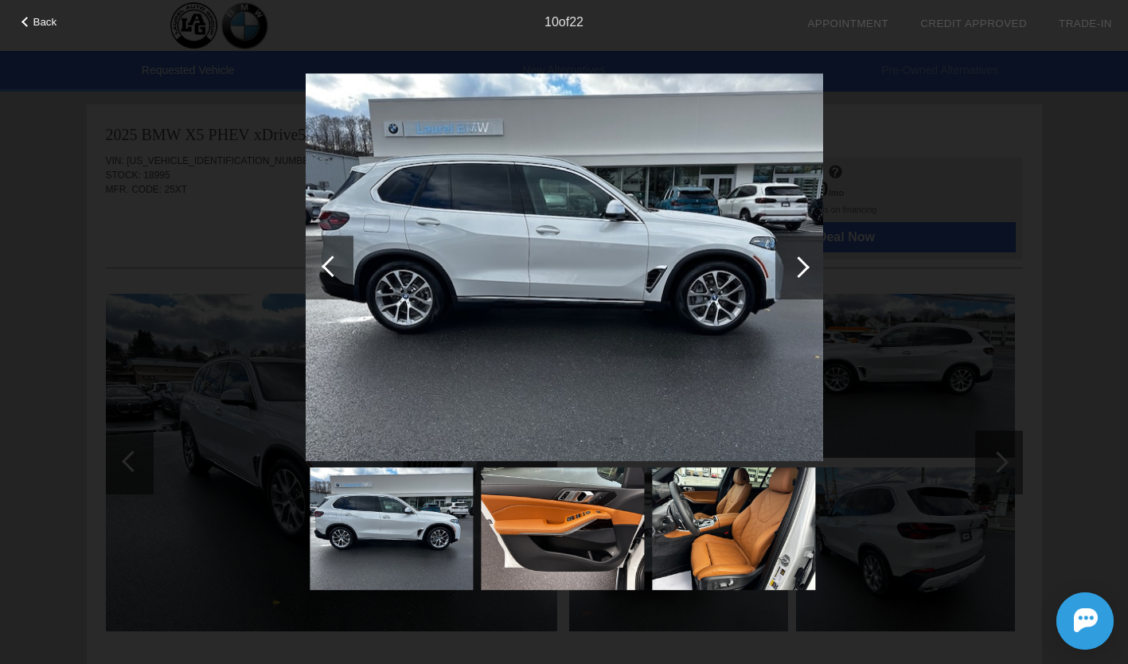
click at [328, 255] on div at bounding box center [330, 268] width 48 height 64
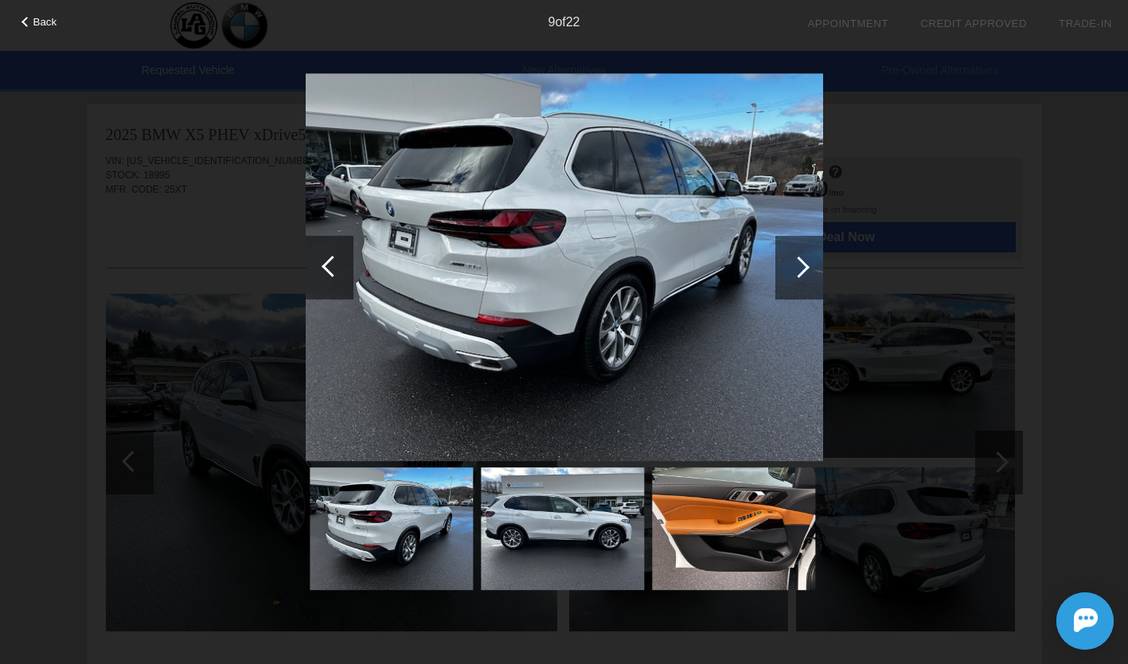
click at [328, 255] on div at bounding box center [330, 268] width 48 height 64
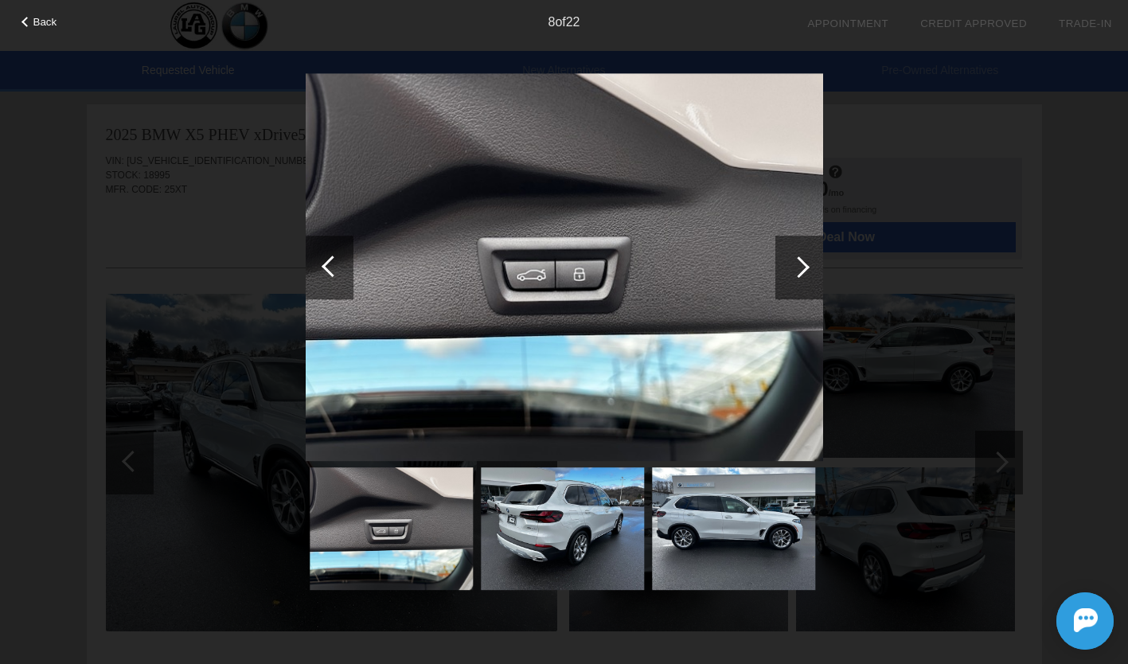
click at [328, 255] on div at bounding box center [330, 268] width 48 height 64
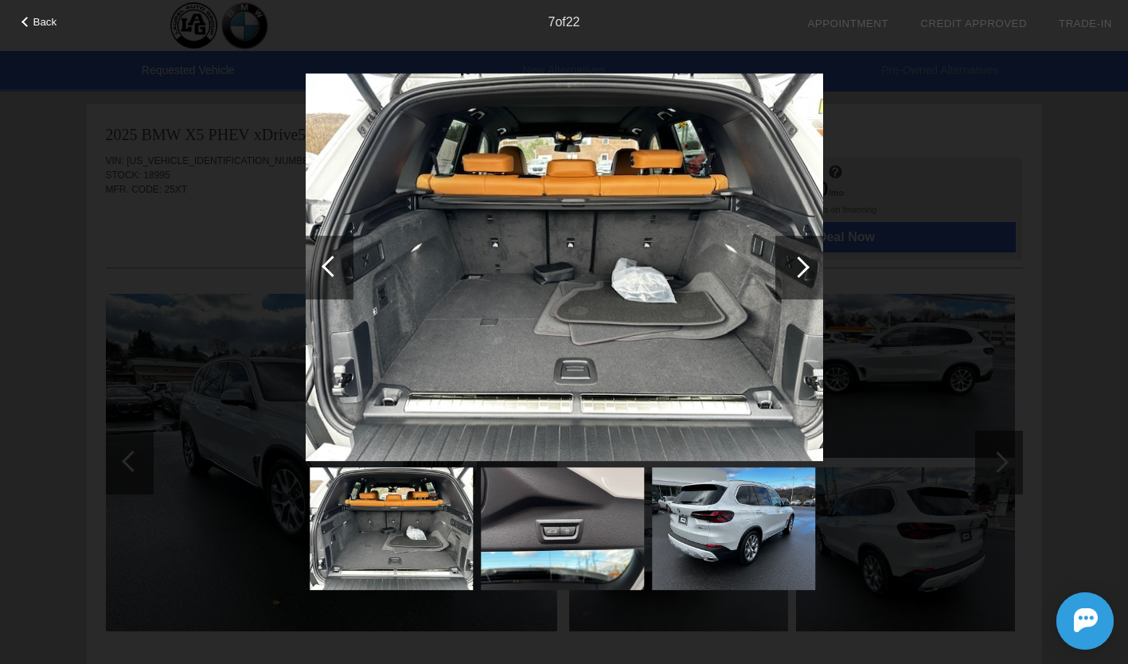
click at [328, 255] on div at bounding box center [330, 268] width 48 height 64
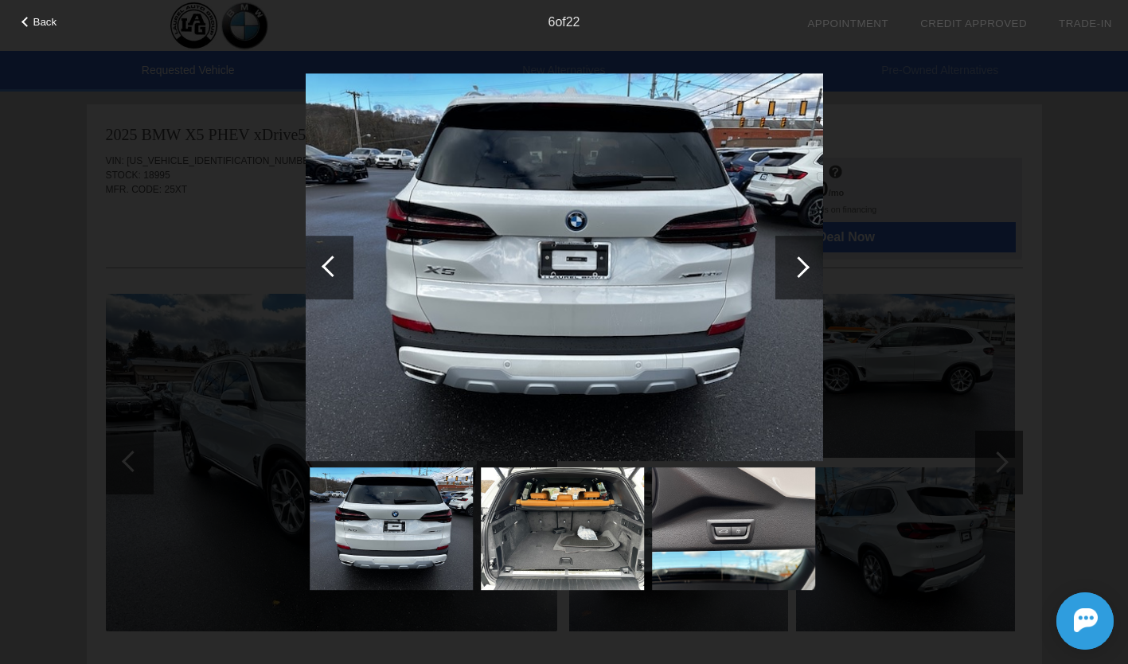
click at [328, 255] on div at bounding box center [330, 268] width 48 height 64
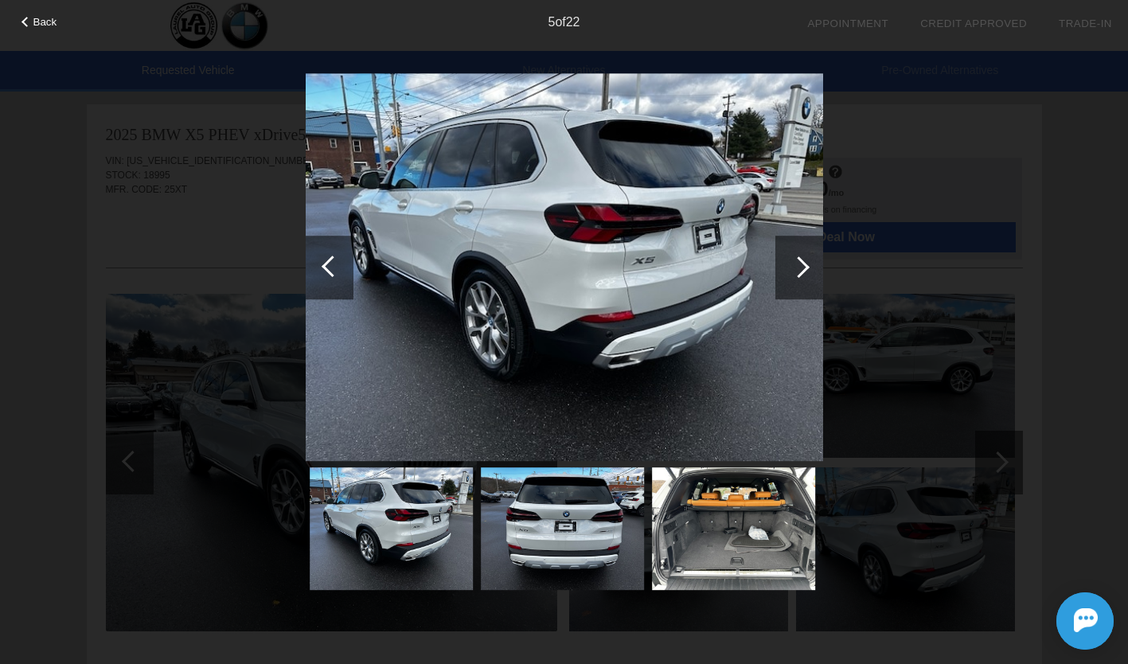
click at [328, 255] on div at bounding box center [330, 268] width 48 height 64
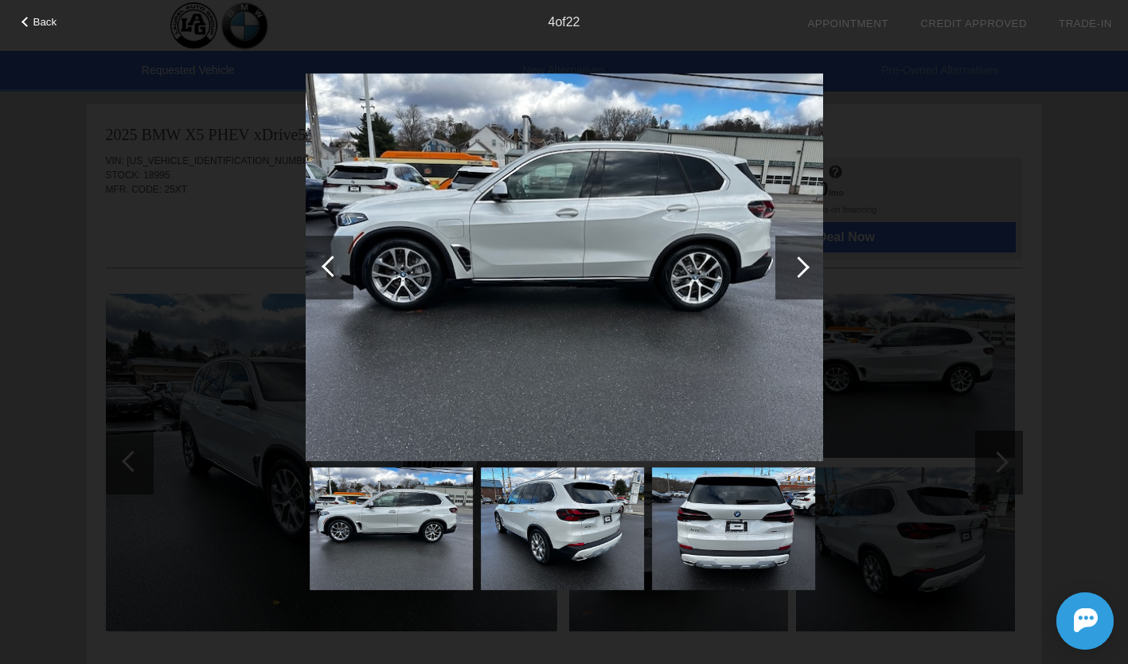
click at [45, 23] on span "Back" at bounding box center [45, 22] width 24 height 12
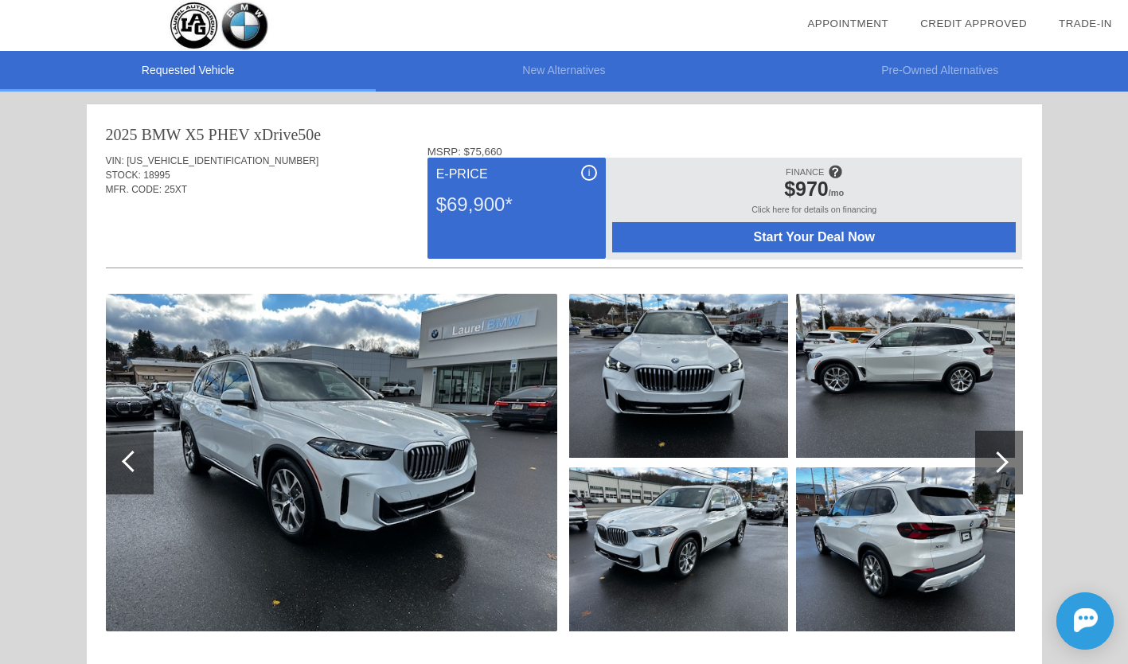
click at [814, 208] on div "Click here for details on financing" at bounding box center [814, 214] width 404 height 18
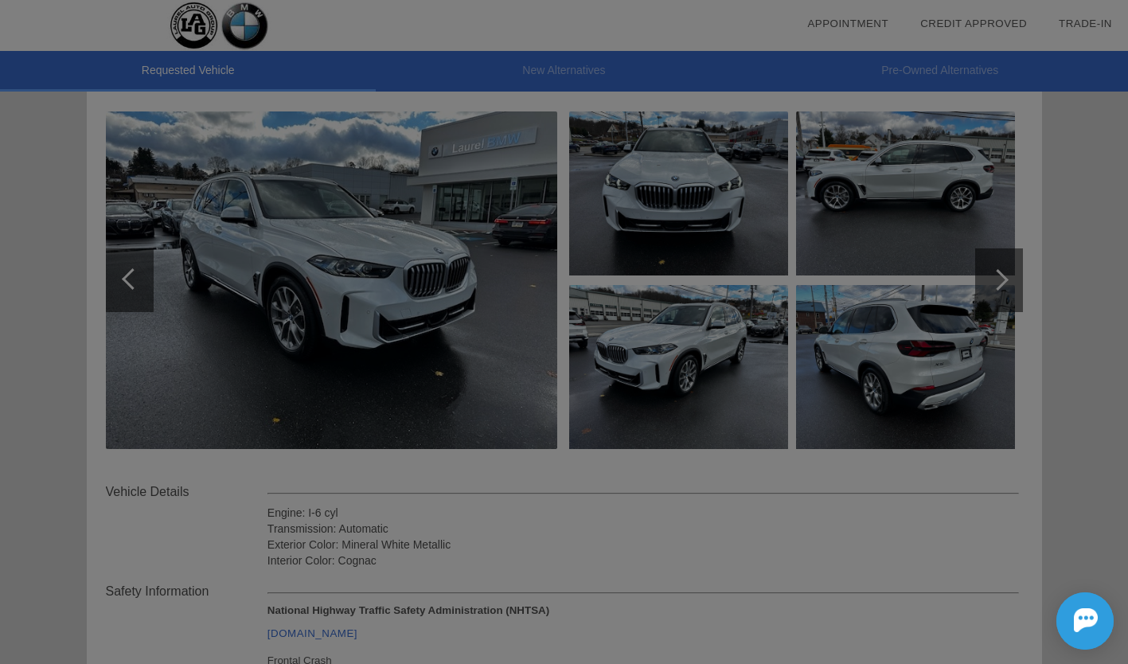
scroll to position [186, 0]
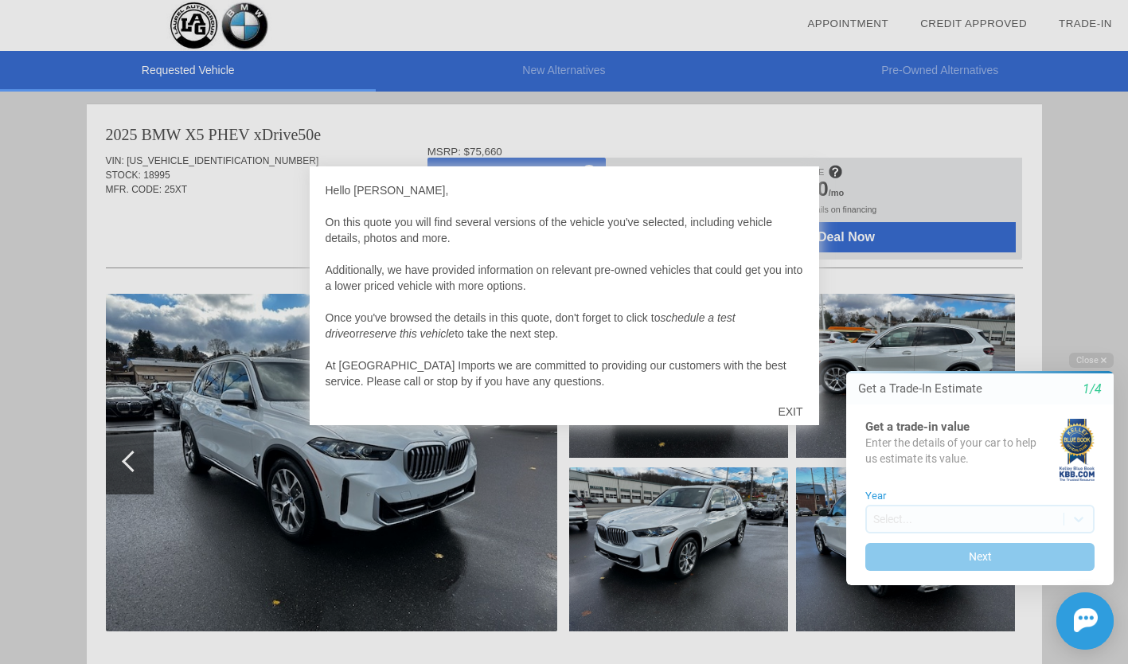
click at [790, 408] on div "EXIT" at bounding box center [790, 412] width 57 height 48
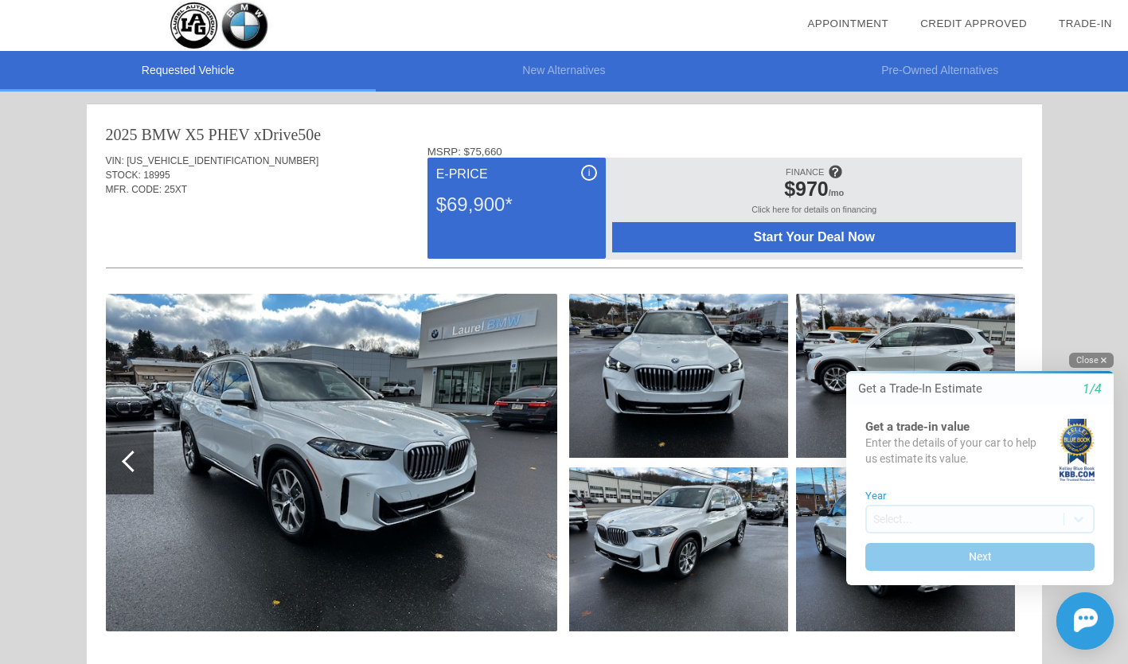
click at [1091, 358] on button "Close" at bounding box center [1091, 360] width 45 height 15
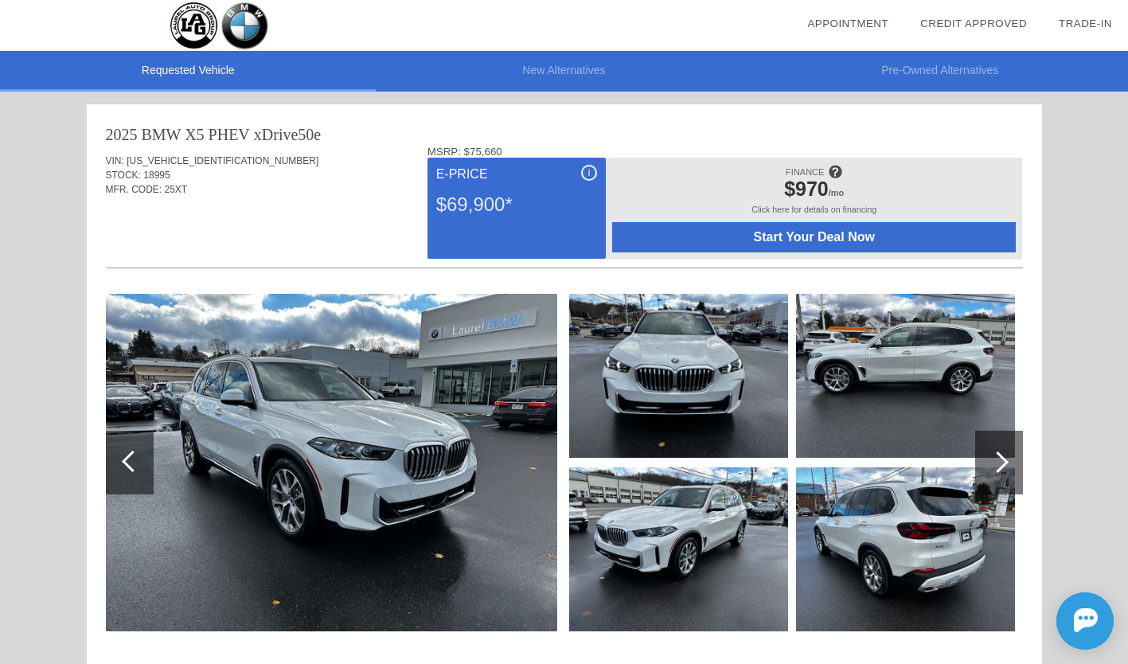
click at [822, 205] on div "$970 /mo" at bounding box center [814, 191] width 388 height 27
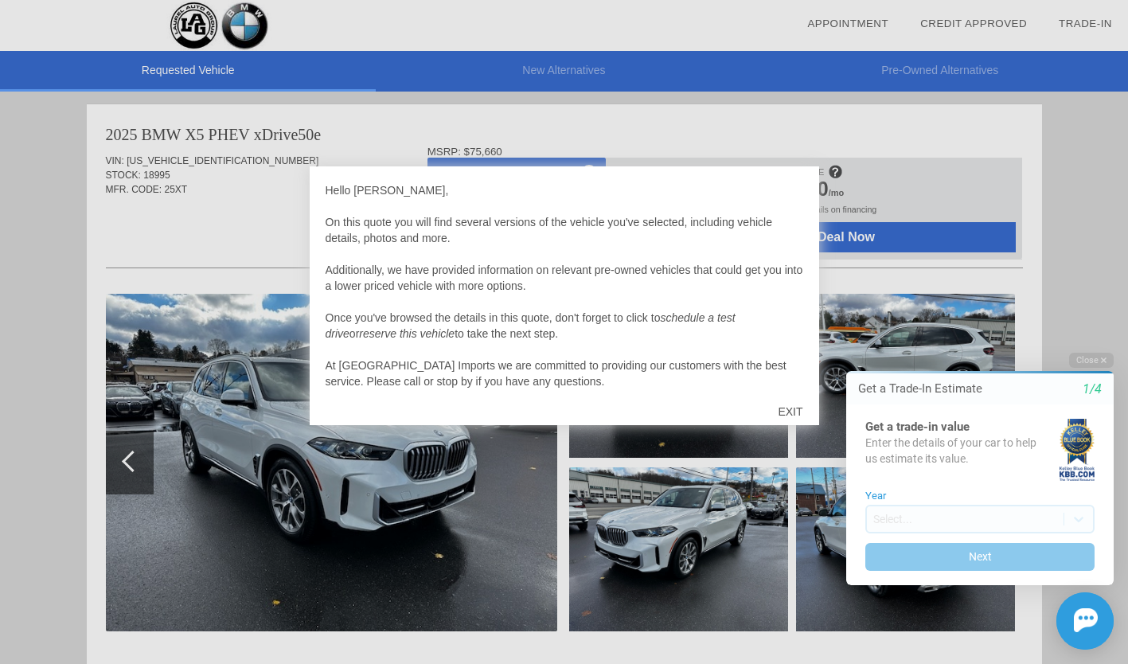
click at [723, 124] on div at bounding box center [564, 332] width 1128 height 664
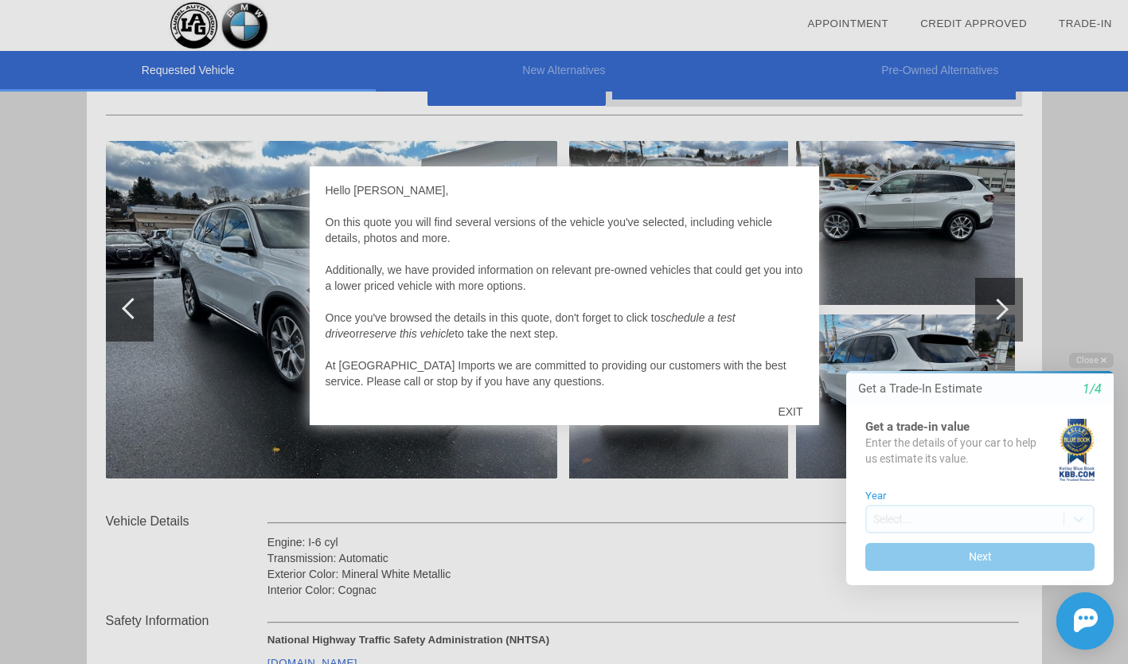
scroll to position [154, 0]
click at [793, 411] on div "EXIT" at bounding box center [790, 412] width 57 height 48
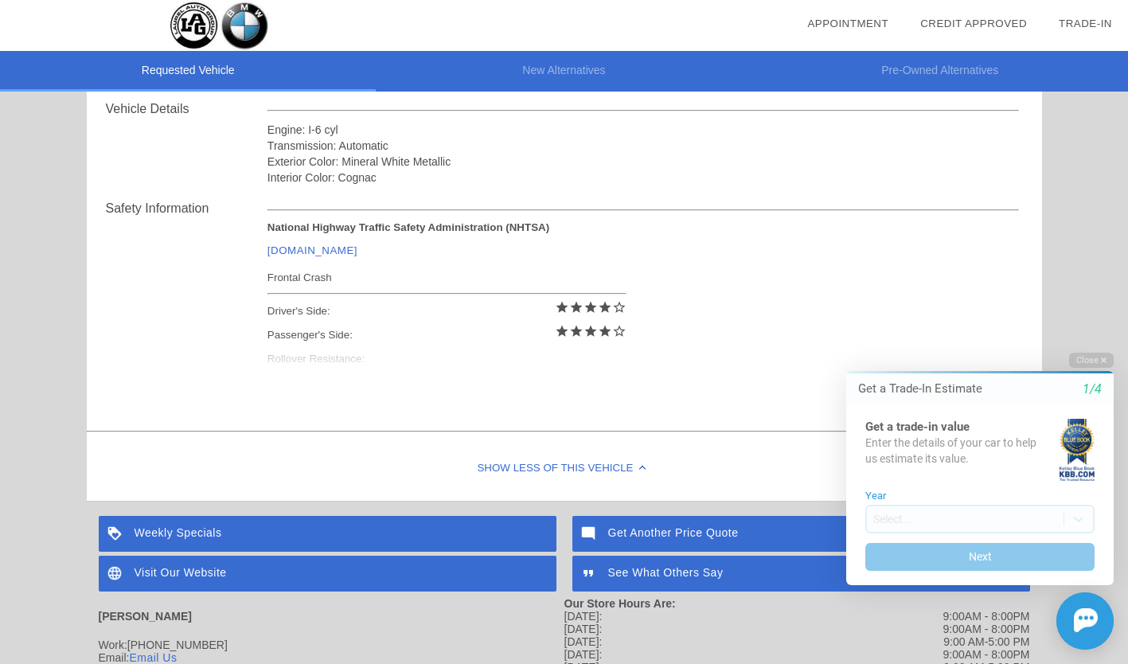
scroll to position [714, 0]
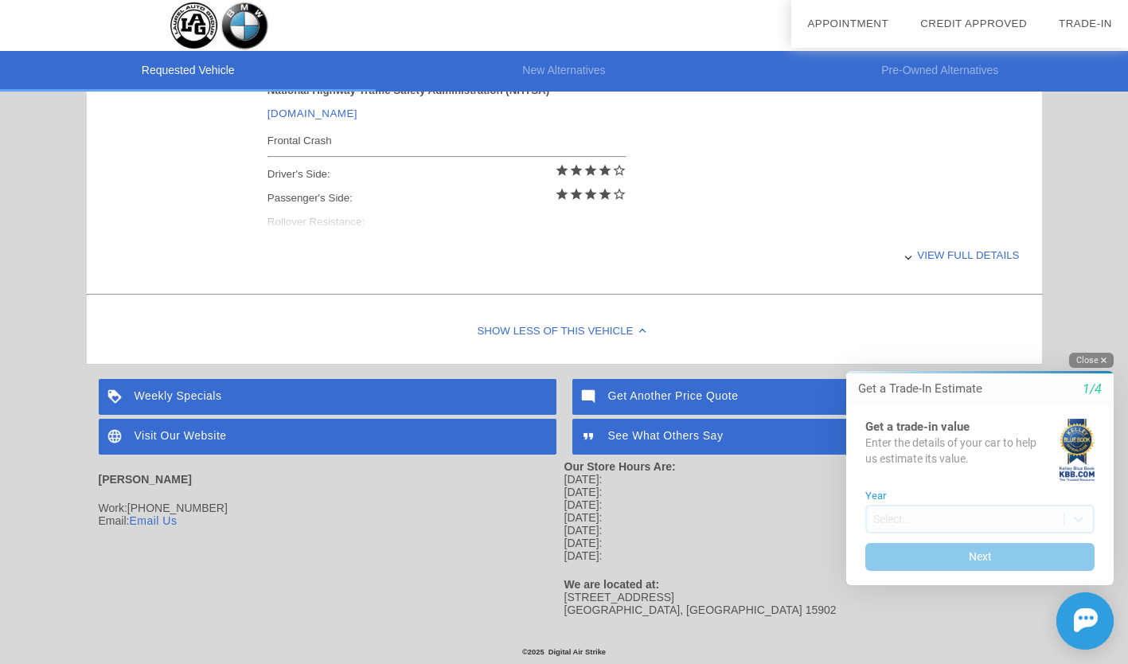
click at [1093, 357] on button "Close" at bounding box center [1091, 360] width 45 height 15
